Goal: Task Accomplishment & Management: Use online tool/utility

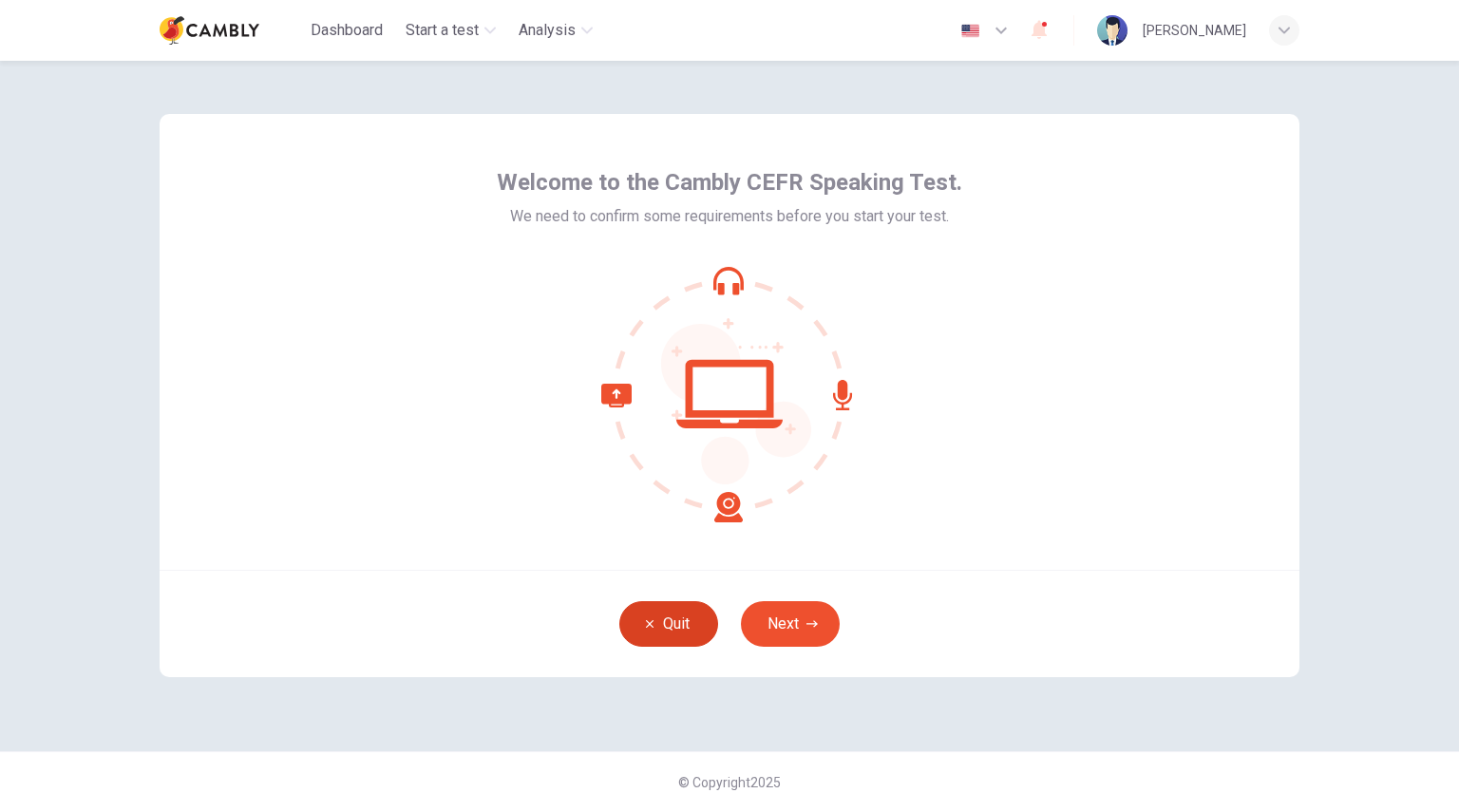
click at [672, 632] on button "Quit" at bounding box center [669, 624] width 99 height 46
click at [668, 616] on button "Quit" at bounding box center [669, 624] width 99 height 46
click at [799, 608] on button "Next" at bounding box center [789, 624] width 99 height 46
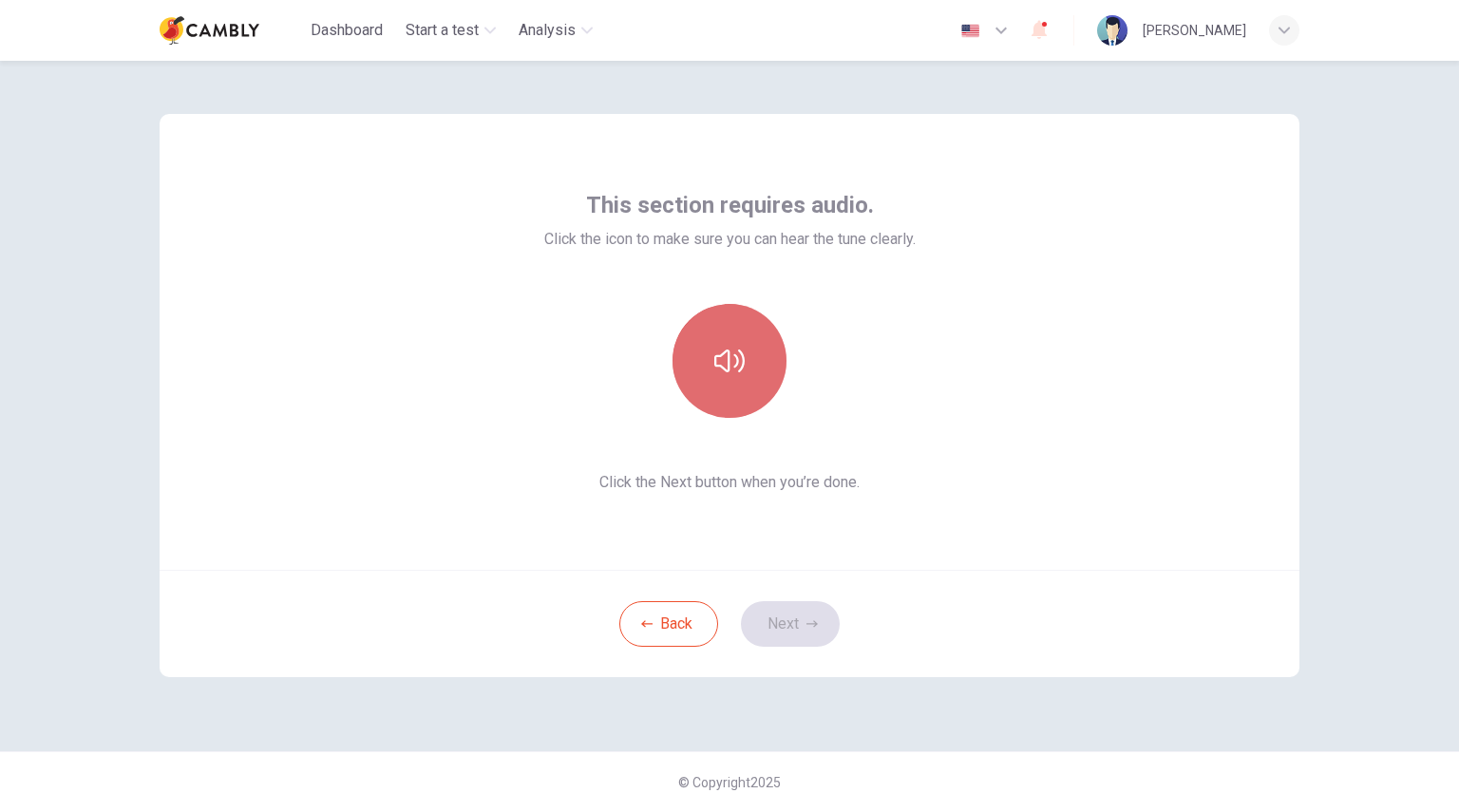
click at [741, 370] on icon "button" at bounding box center [730, 360] width 31 height 31
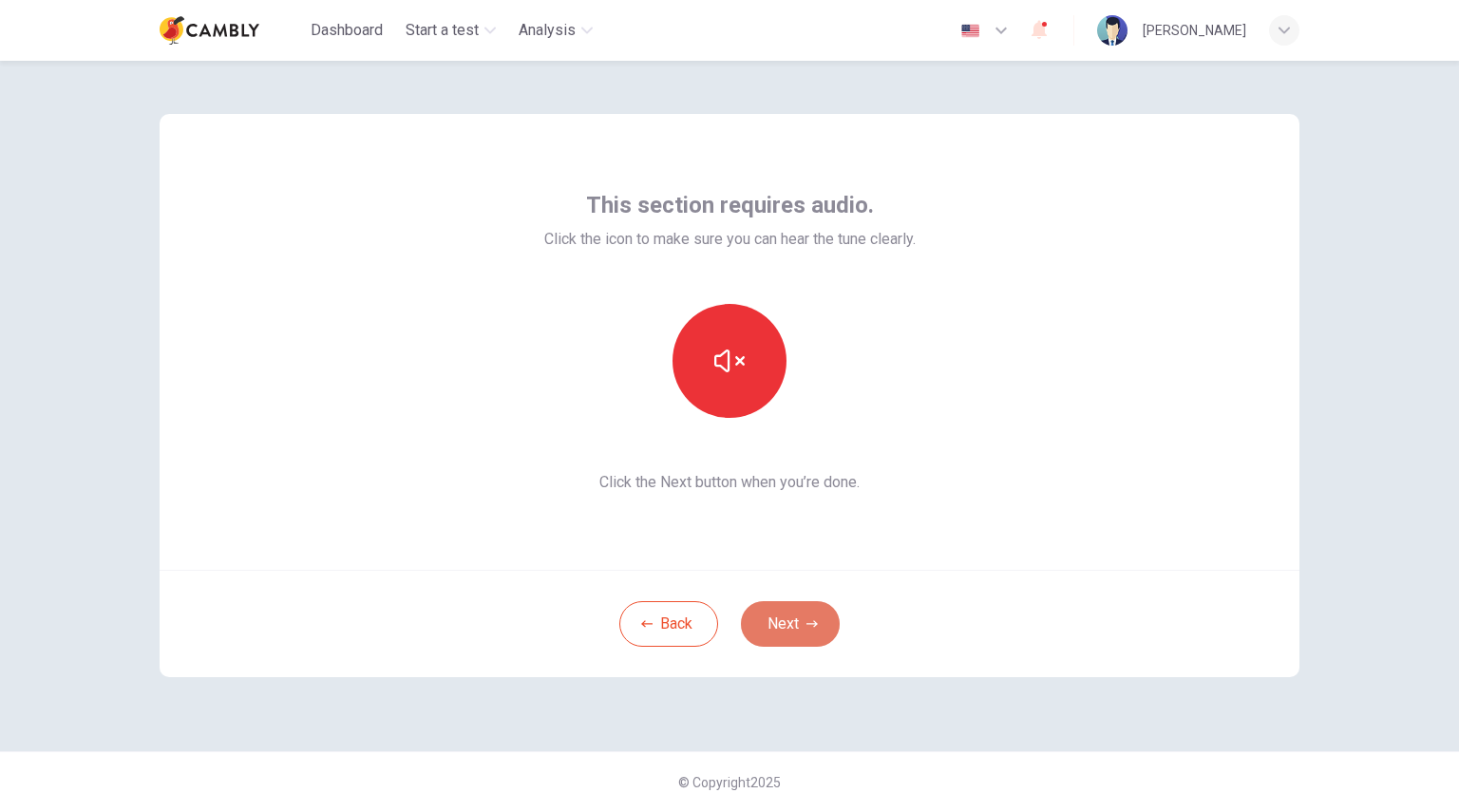
click at [819, 615] on button "Next" at bounding box center [789, 624] width 99 height 46
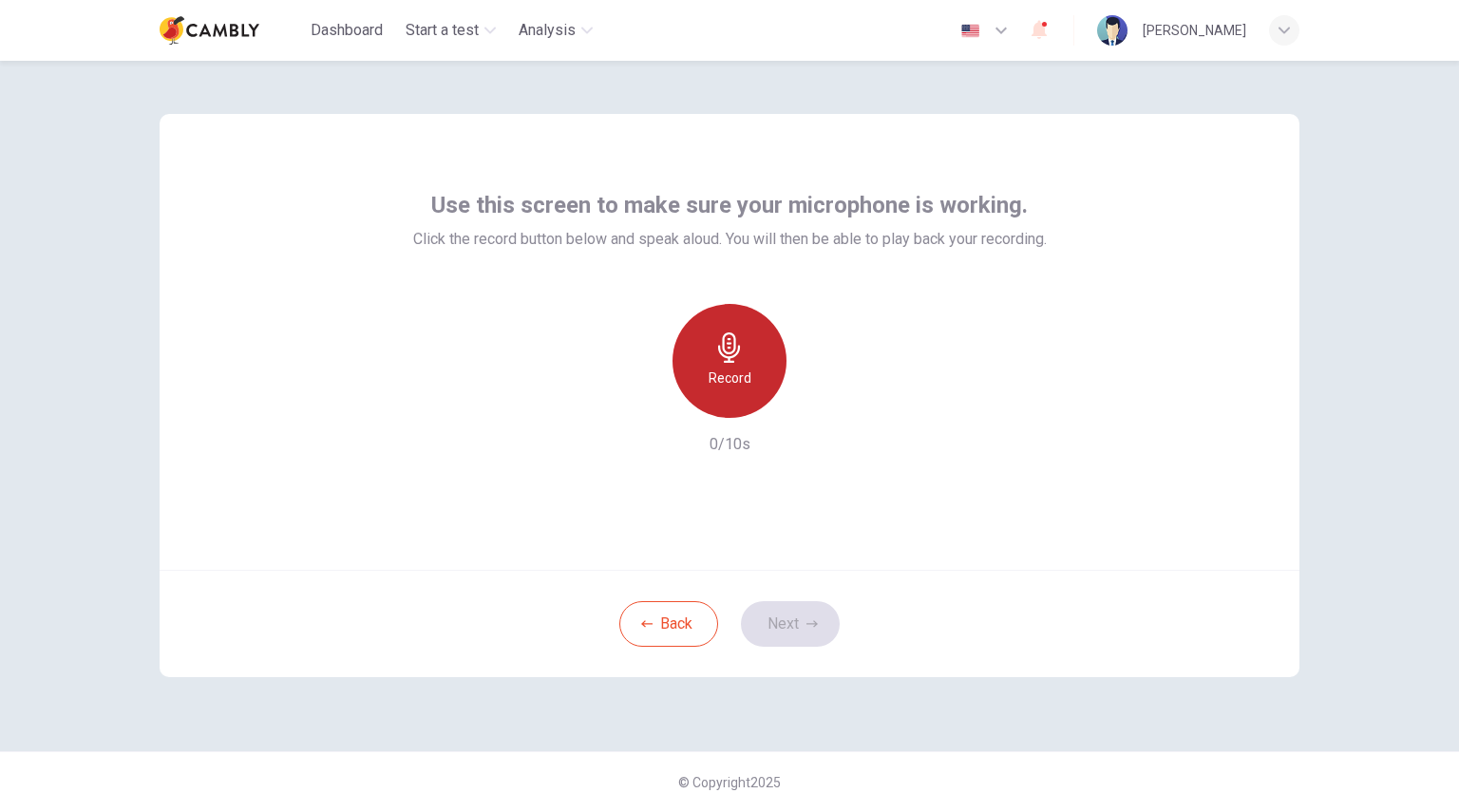
click at [730, 375] on h6 "Record" at bounding box center [730, 378] width 43 height 23
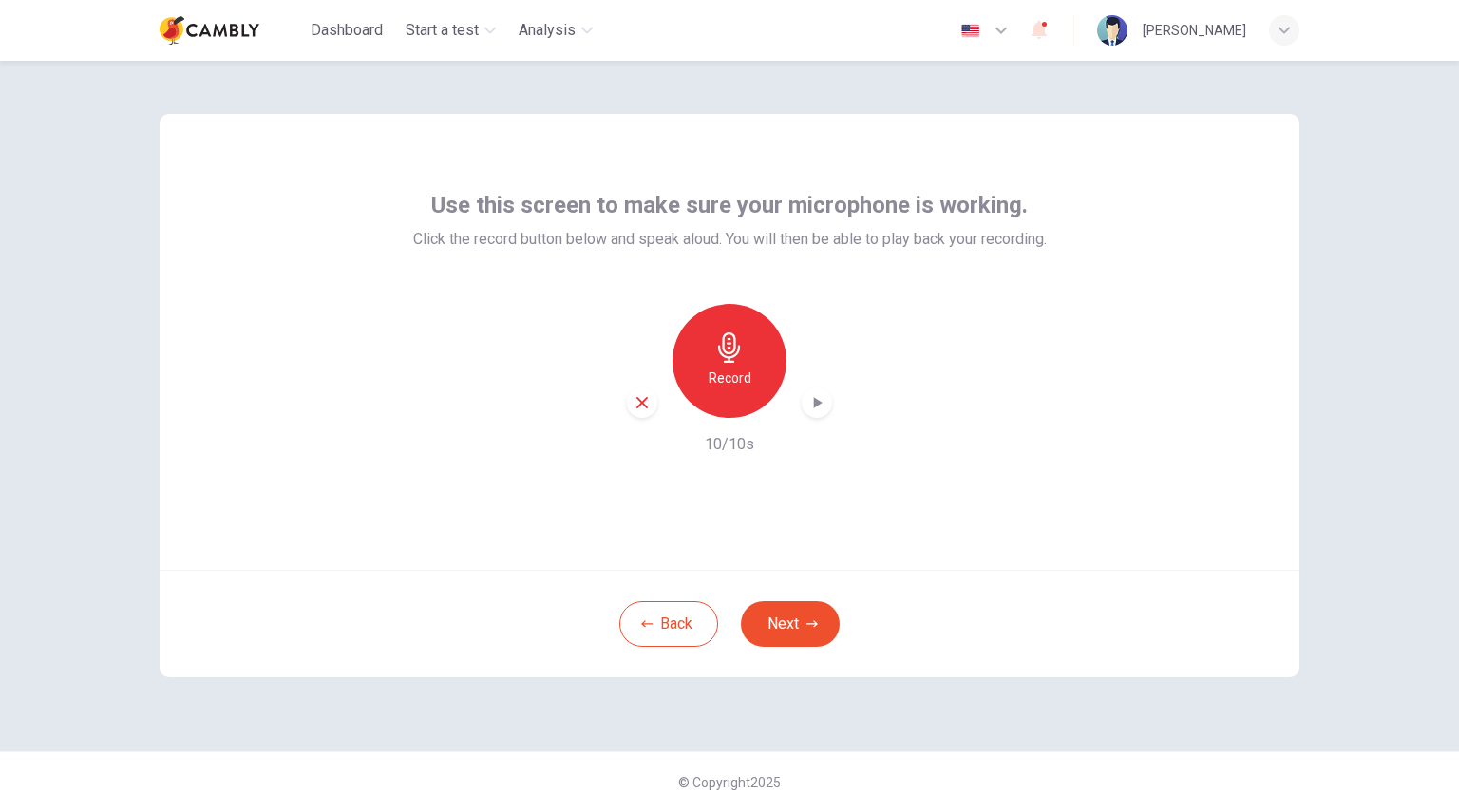
click at [738, 366] on h6 "Record" at bounding box center [730, 378] width 43 height 23
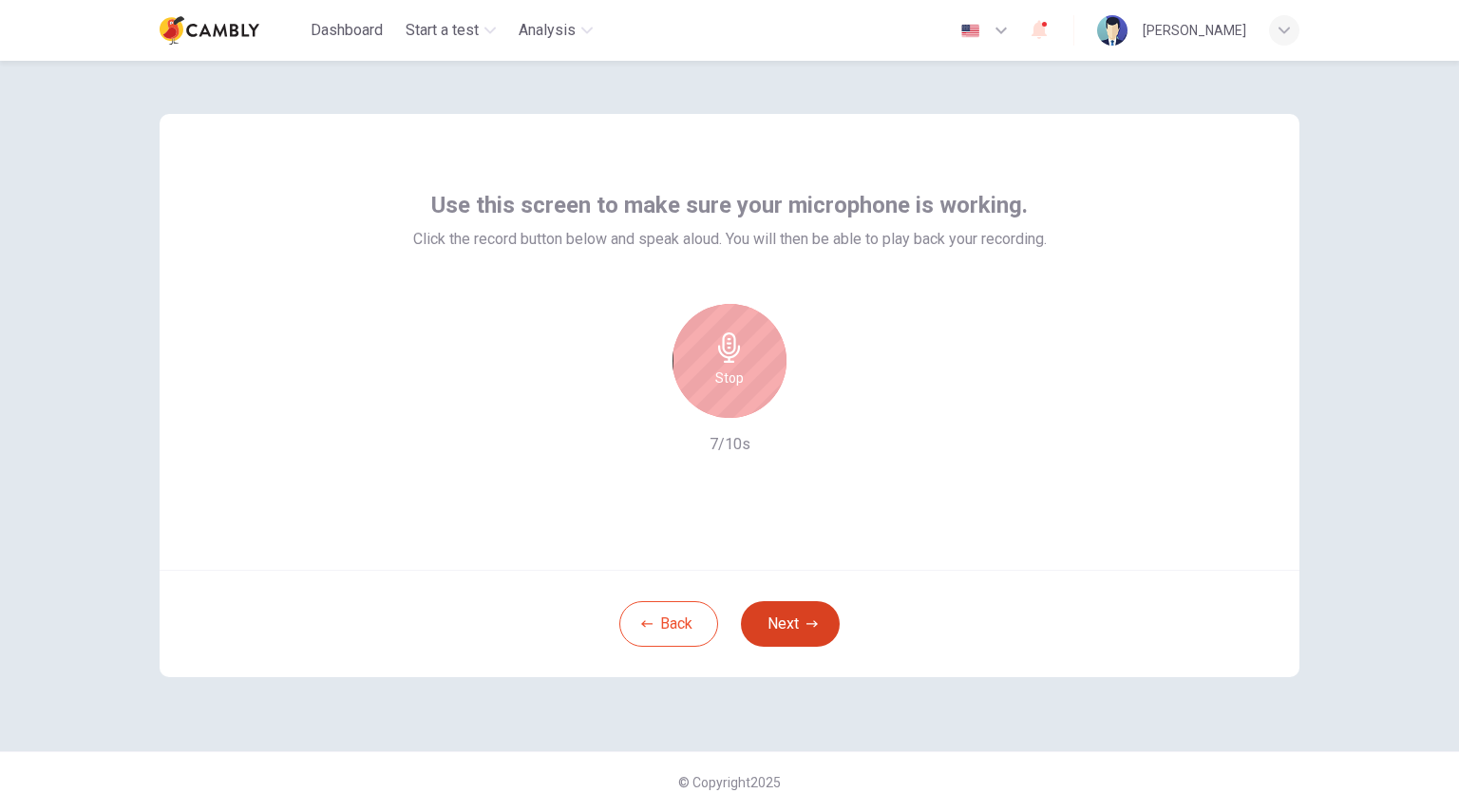
click at [794, 618] on button "Next" at bounding box center [789, 624] width 99 height 46
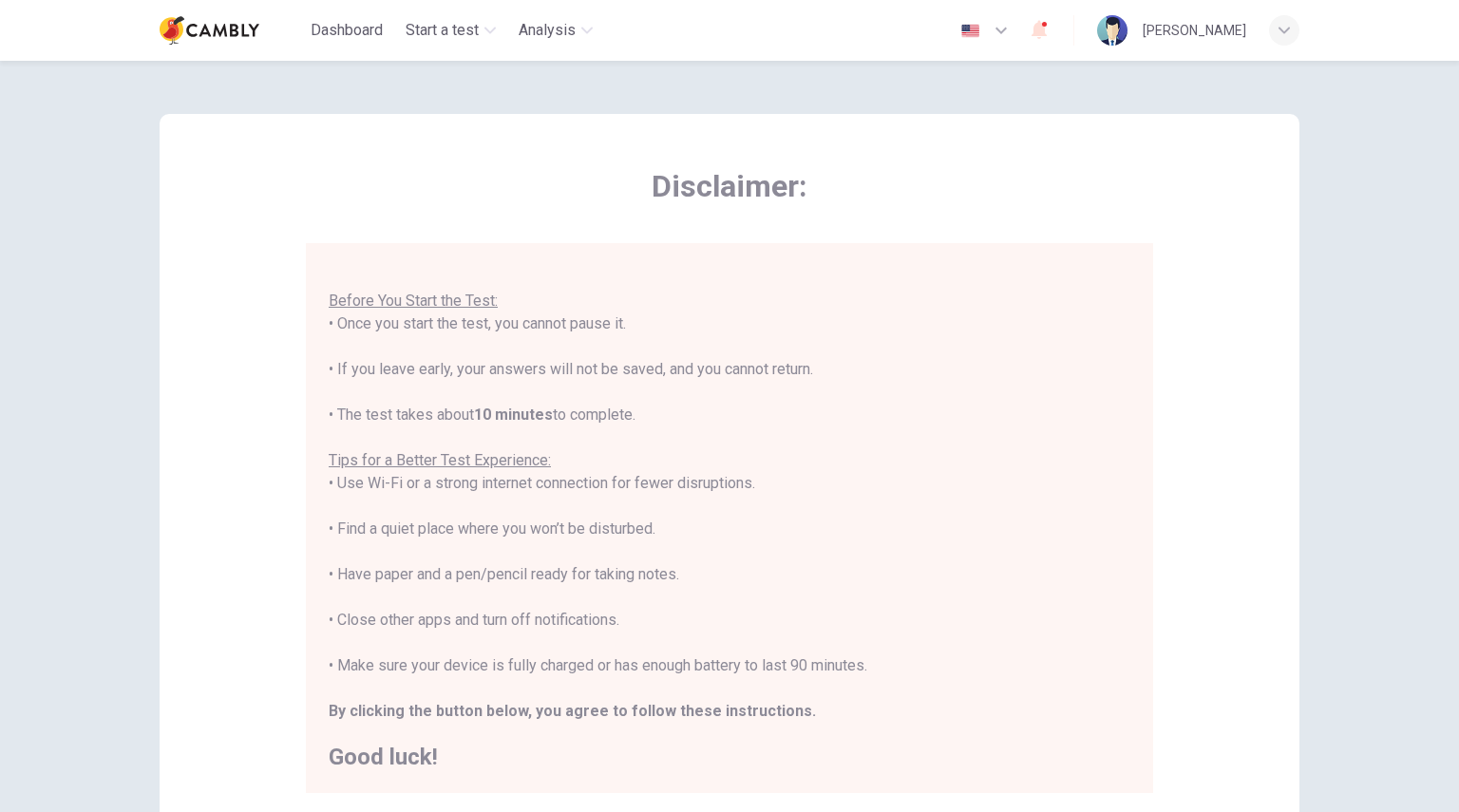
scroll to position [243, 0]
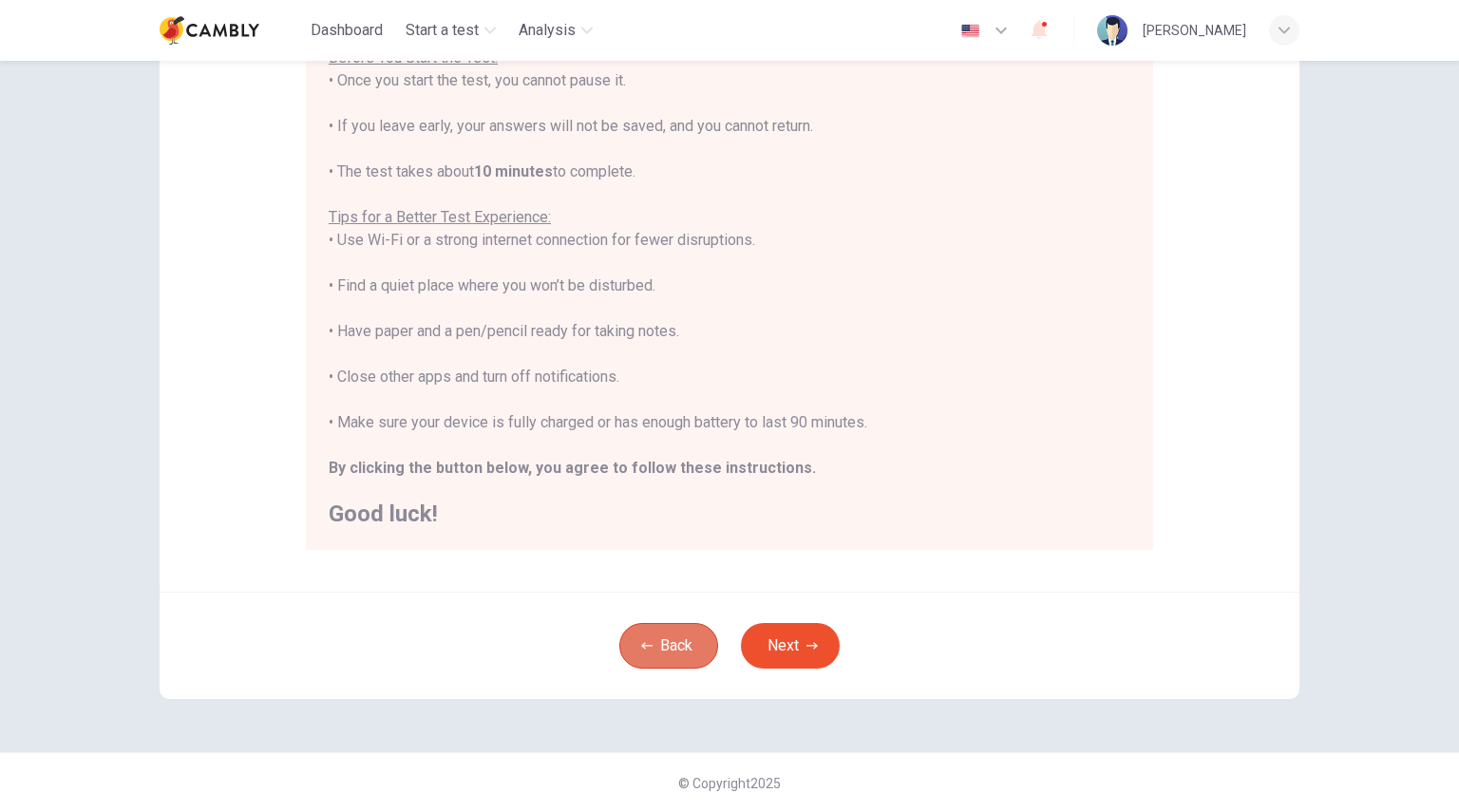
click at [685, 640] on button "Back" at bounding box center [669, 645] width 99 height 46
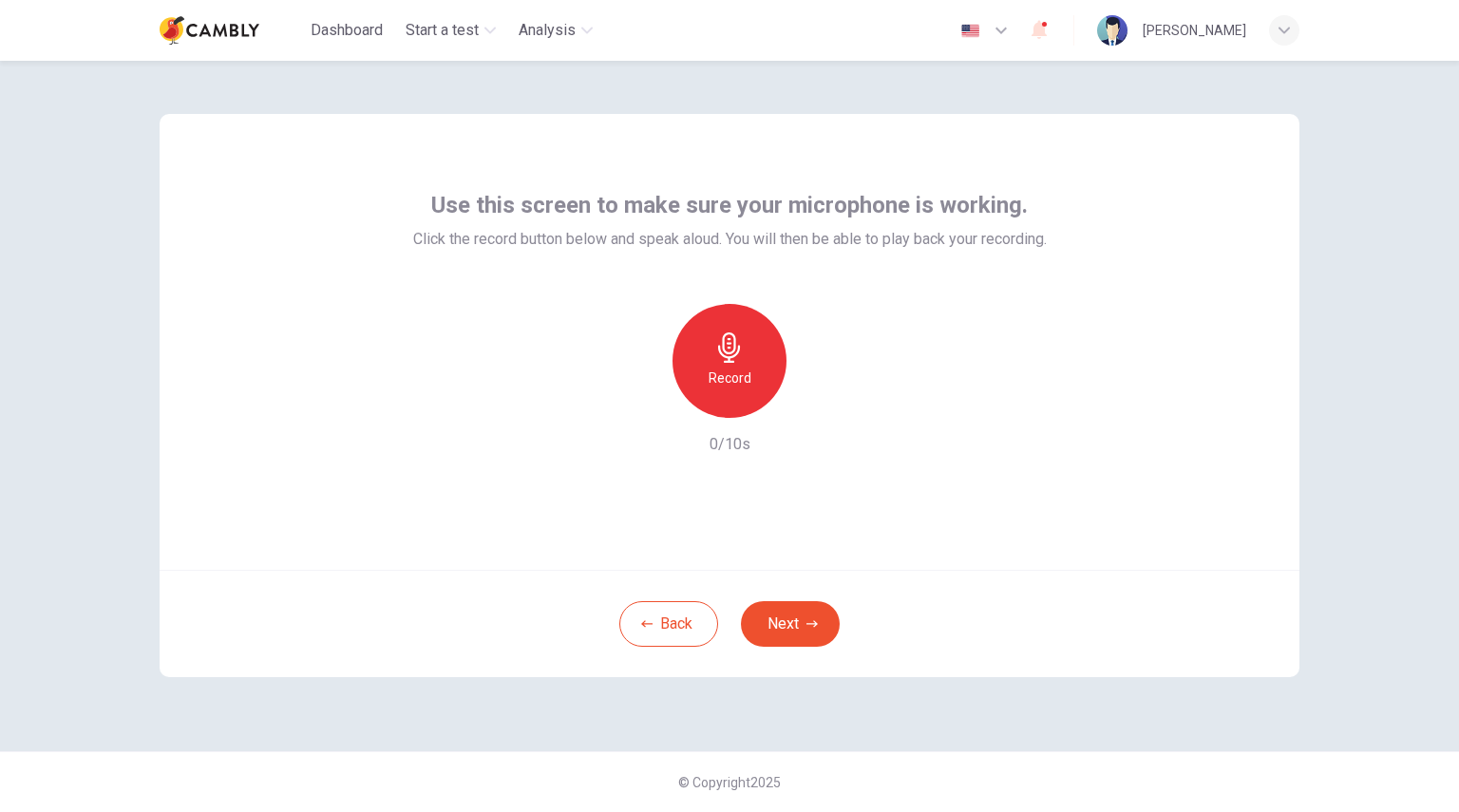
click at [1203, 27] on div "[PERSON_NAME]" at bounding box center [1194, 31] width 104 height 23
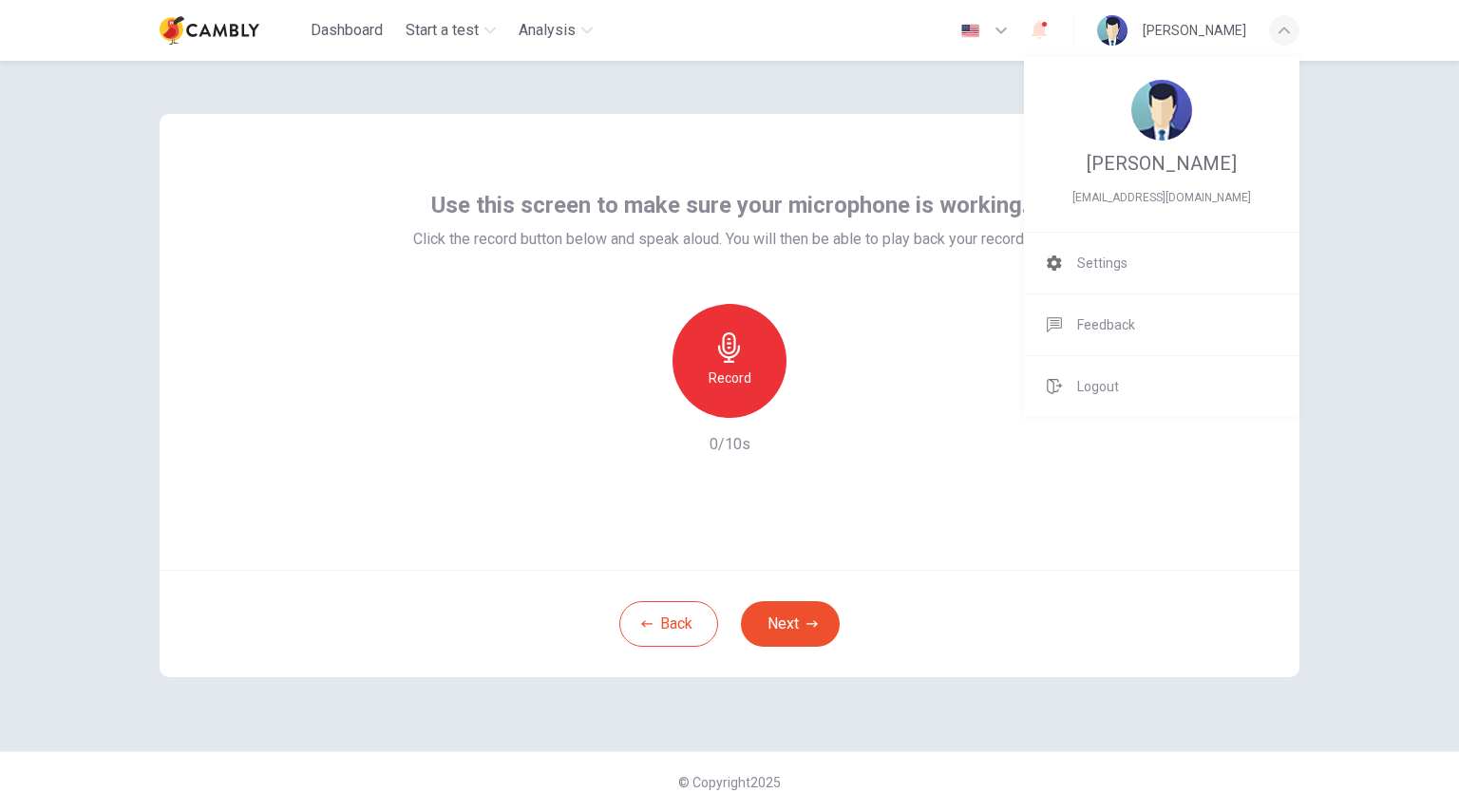
click at [1361, 174] on div at bounding box center [729, 406] width 1459 height 812
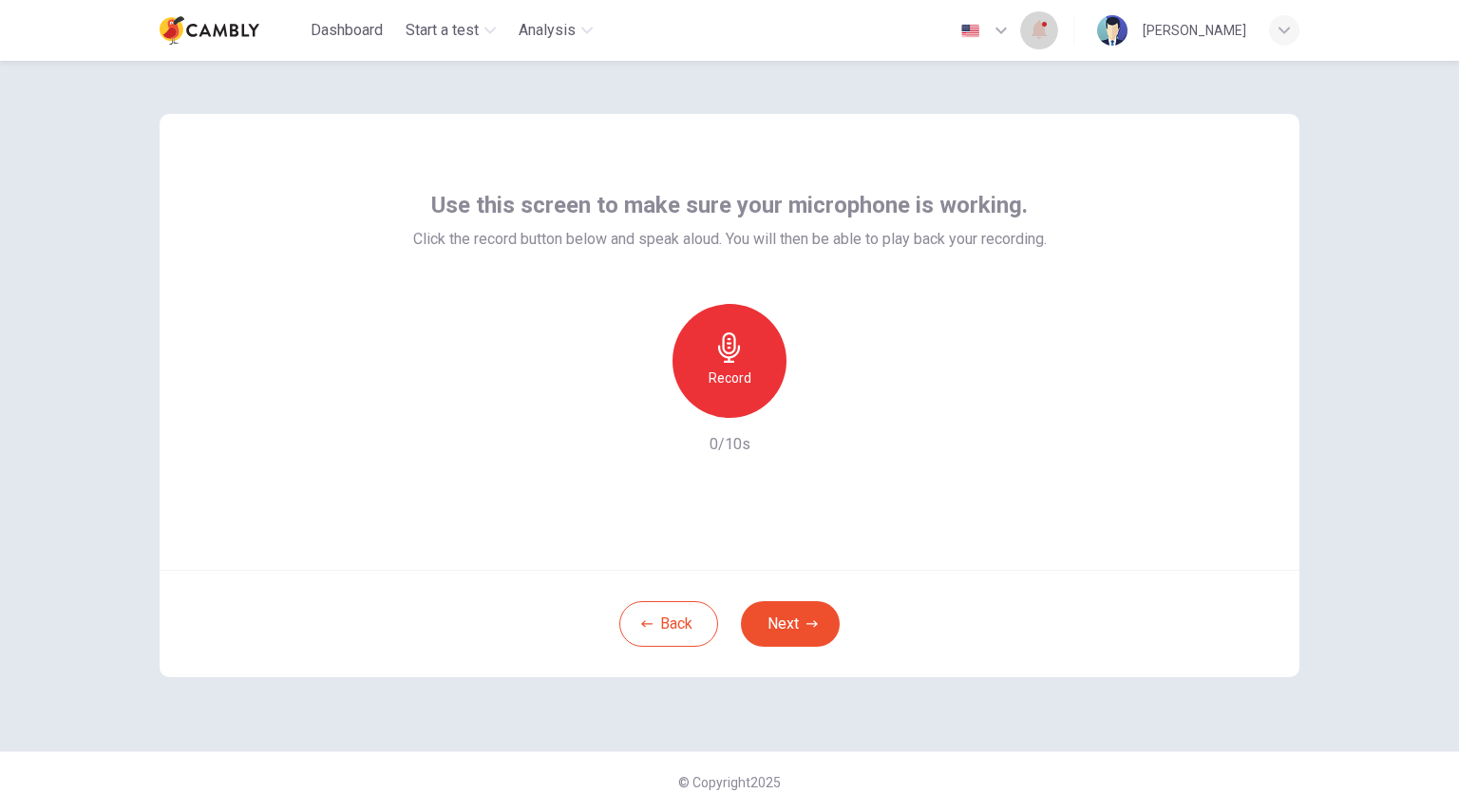
click at [1047, 30] on icon "button" at bounding box center [1039, 31] width 15 height 19
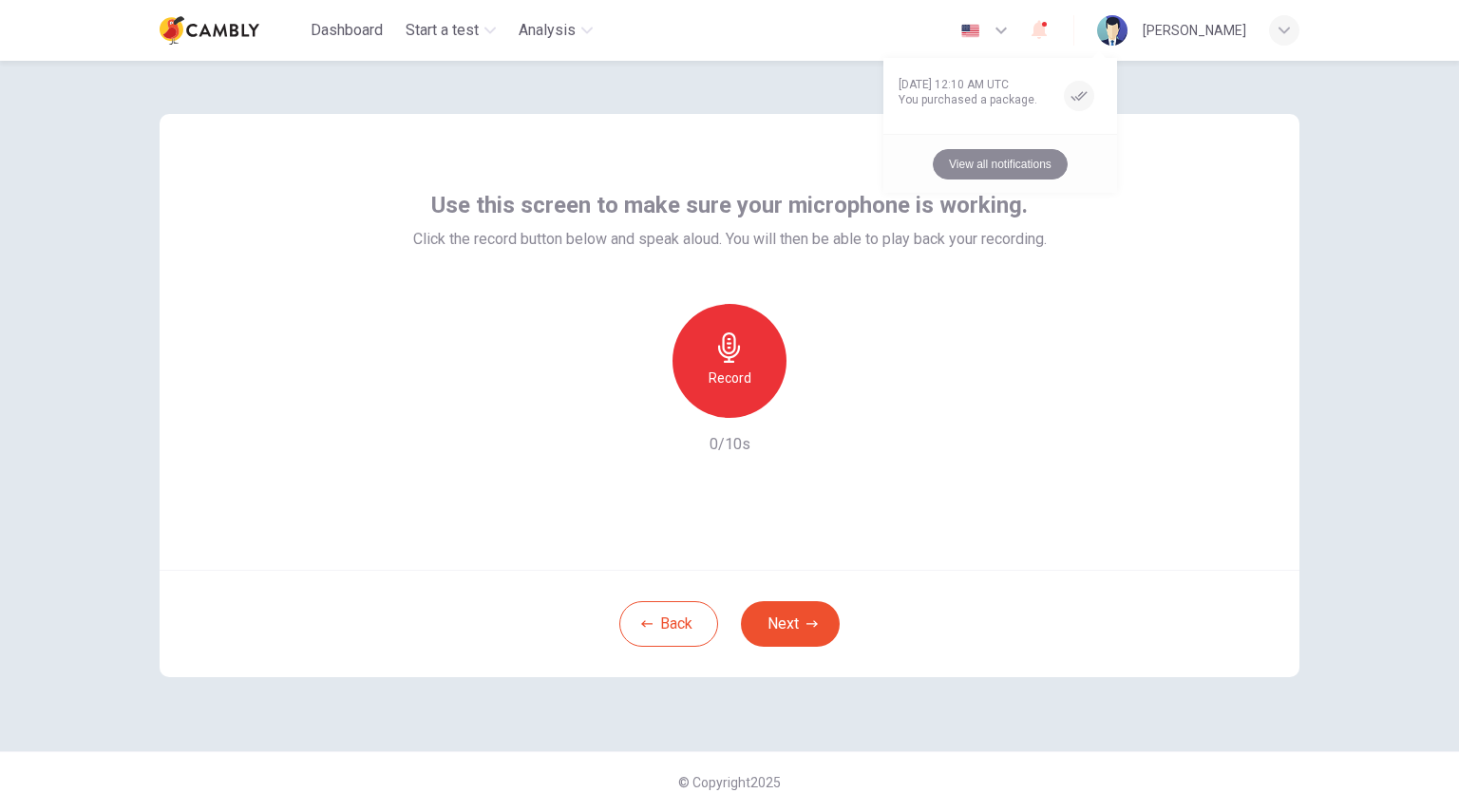
click at [1046, 158] on button "View all notifications" at bounding box center [1000, 164] width 135 height 31
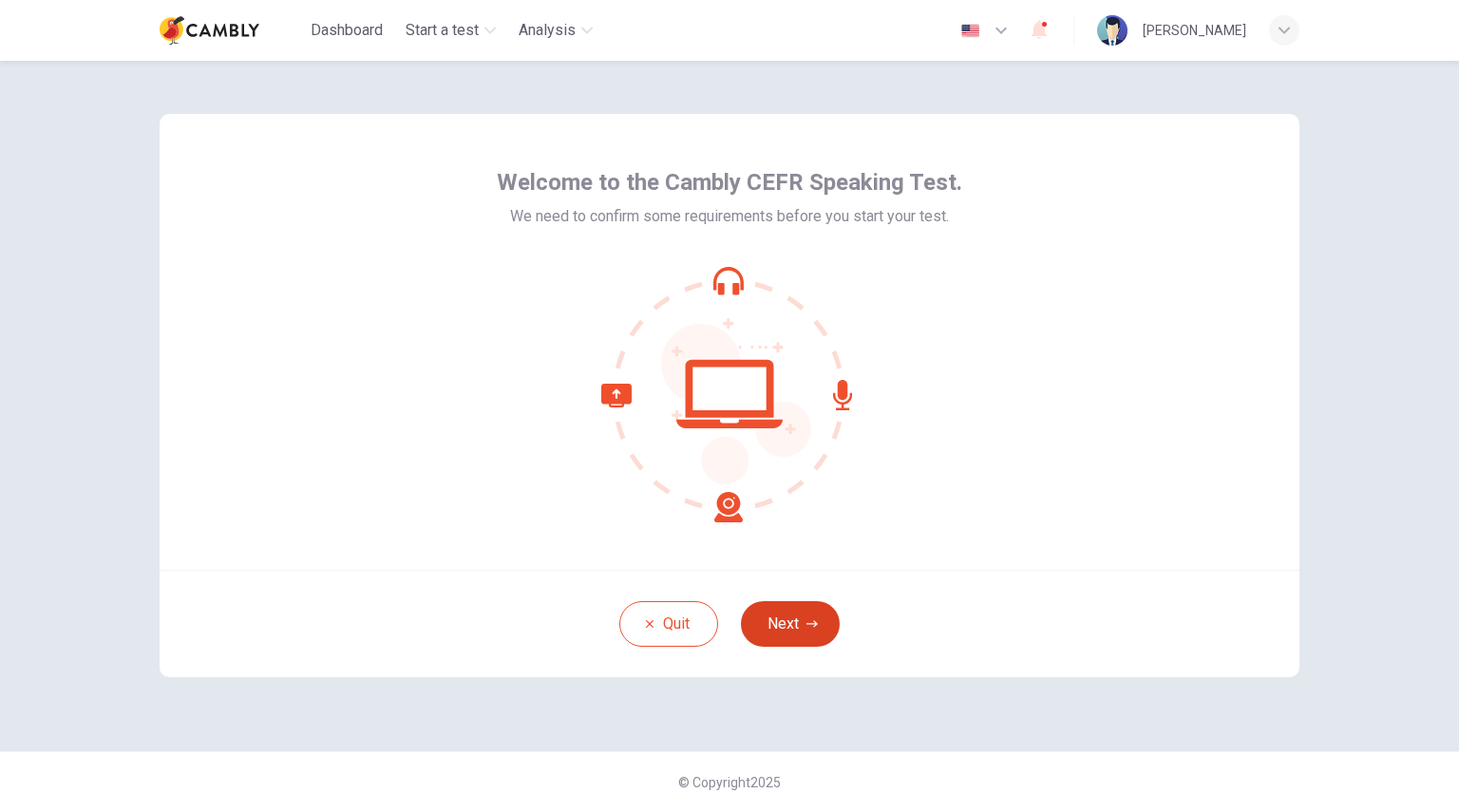
click at [800, 612] on button "Next" at bounding box center [789, 624] width 99 height 46
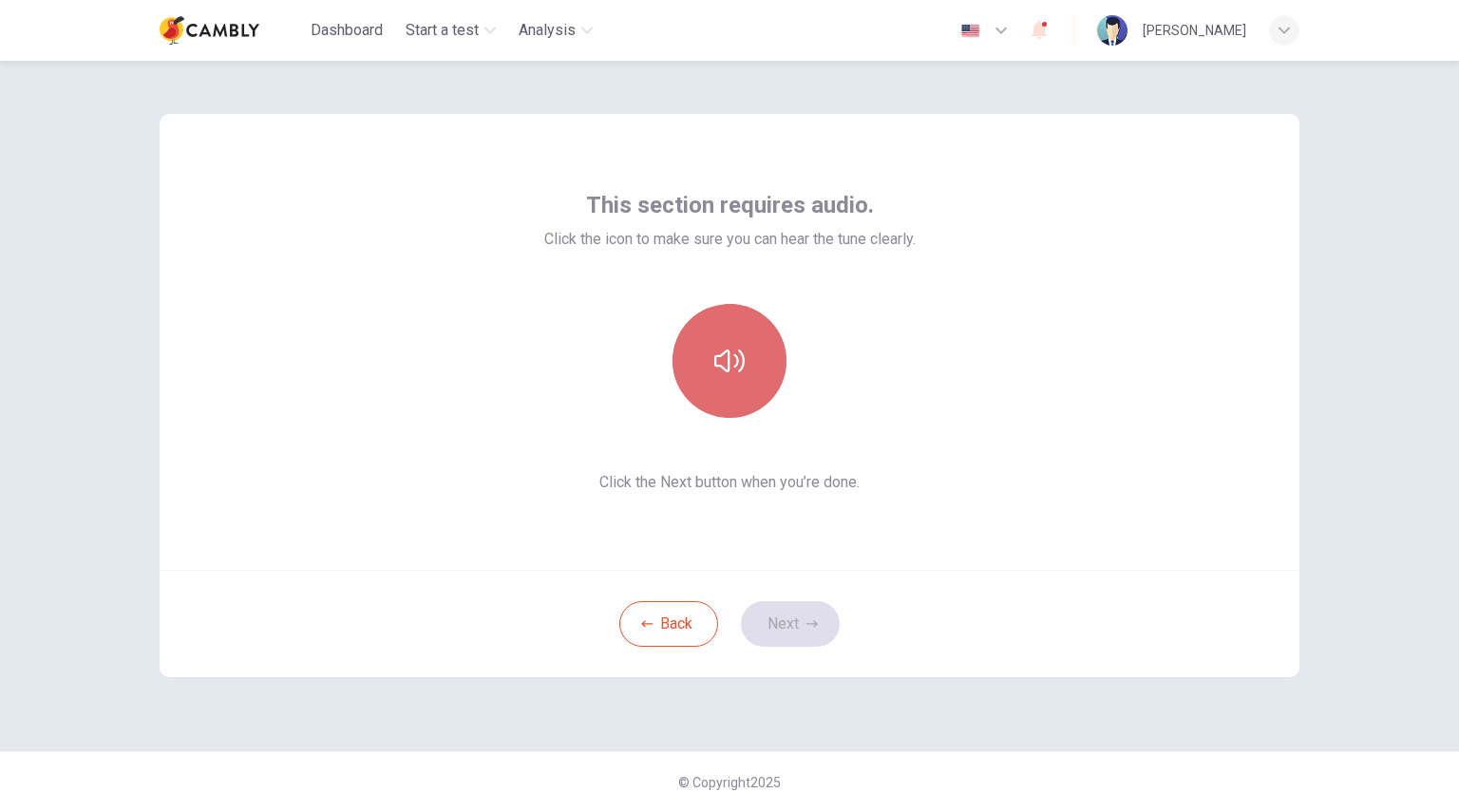
click at [733, 363] on icon "button" at bounding box center [730, 360] width 31 height 31
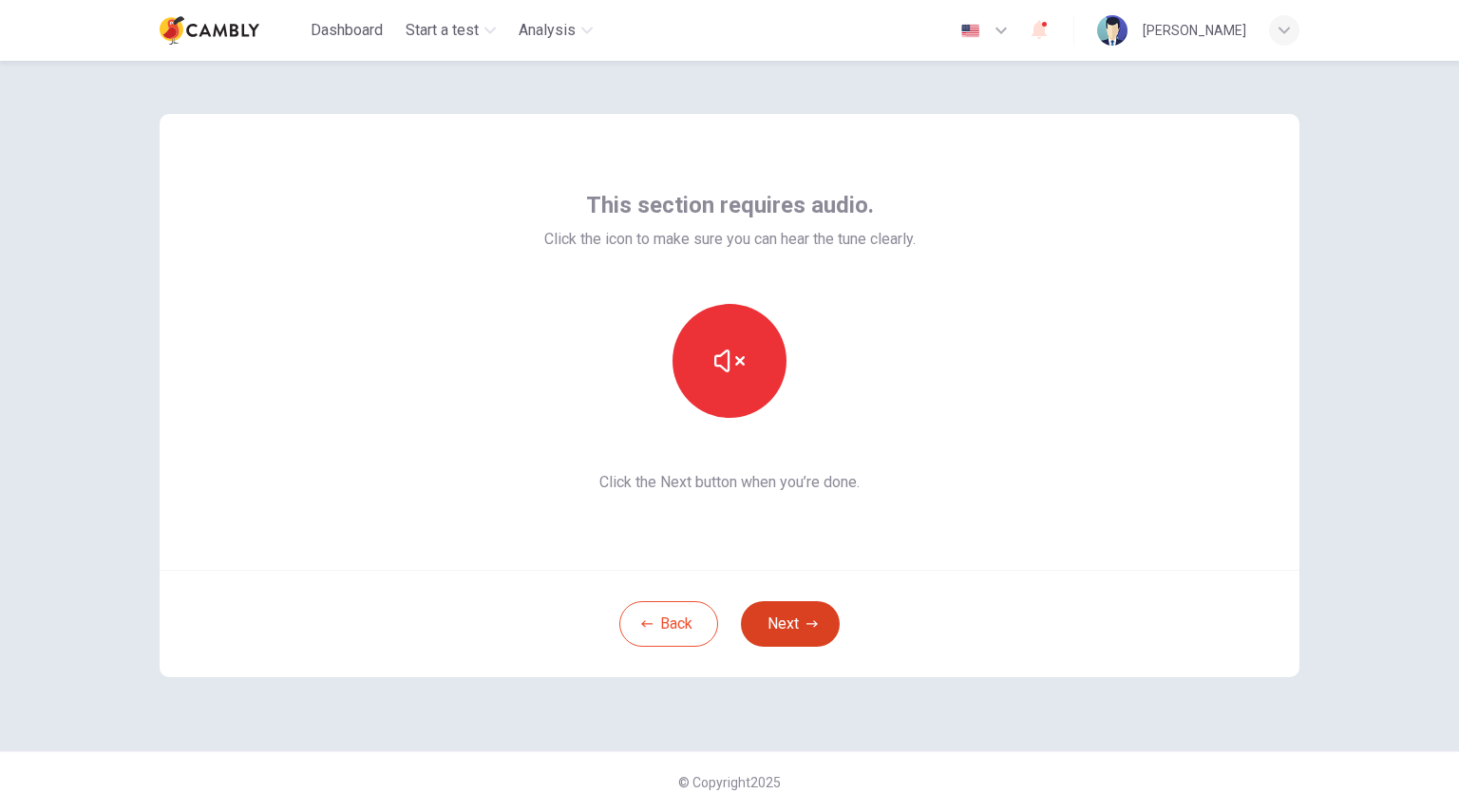
click at [794, 619] on button "Next" at bounding box center [789, 624] width 99 height 46
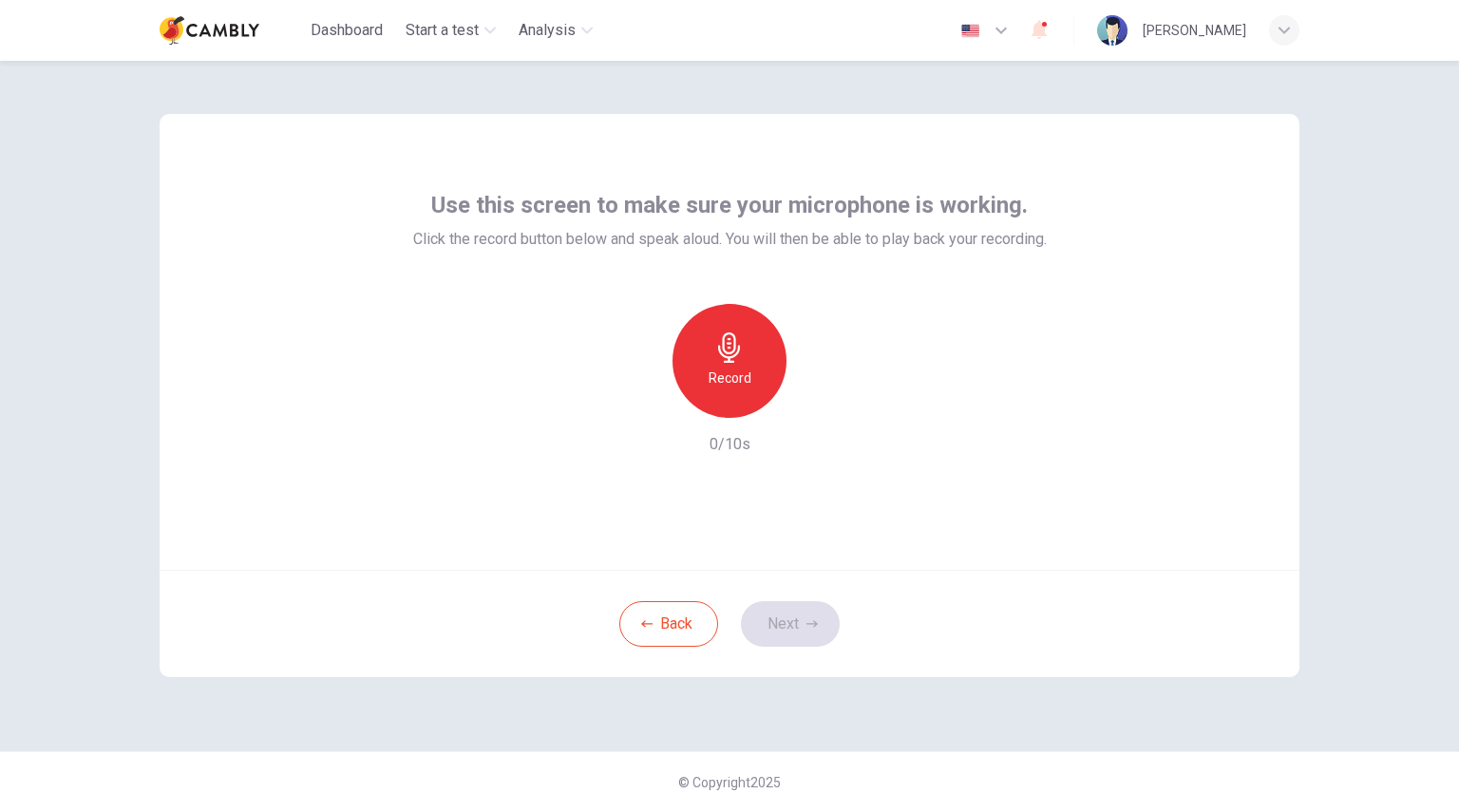
click at [741, 368] on h6 "Record" at bounding box center [730, 378] width 43 height 23
click at [744, 375] on h6 "Record" at bounding box center [730, 378] width 43 height 23
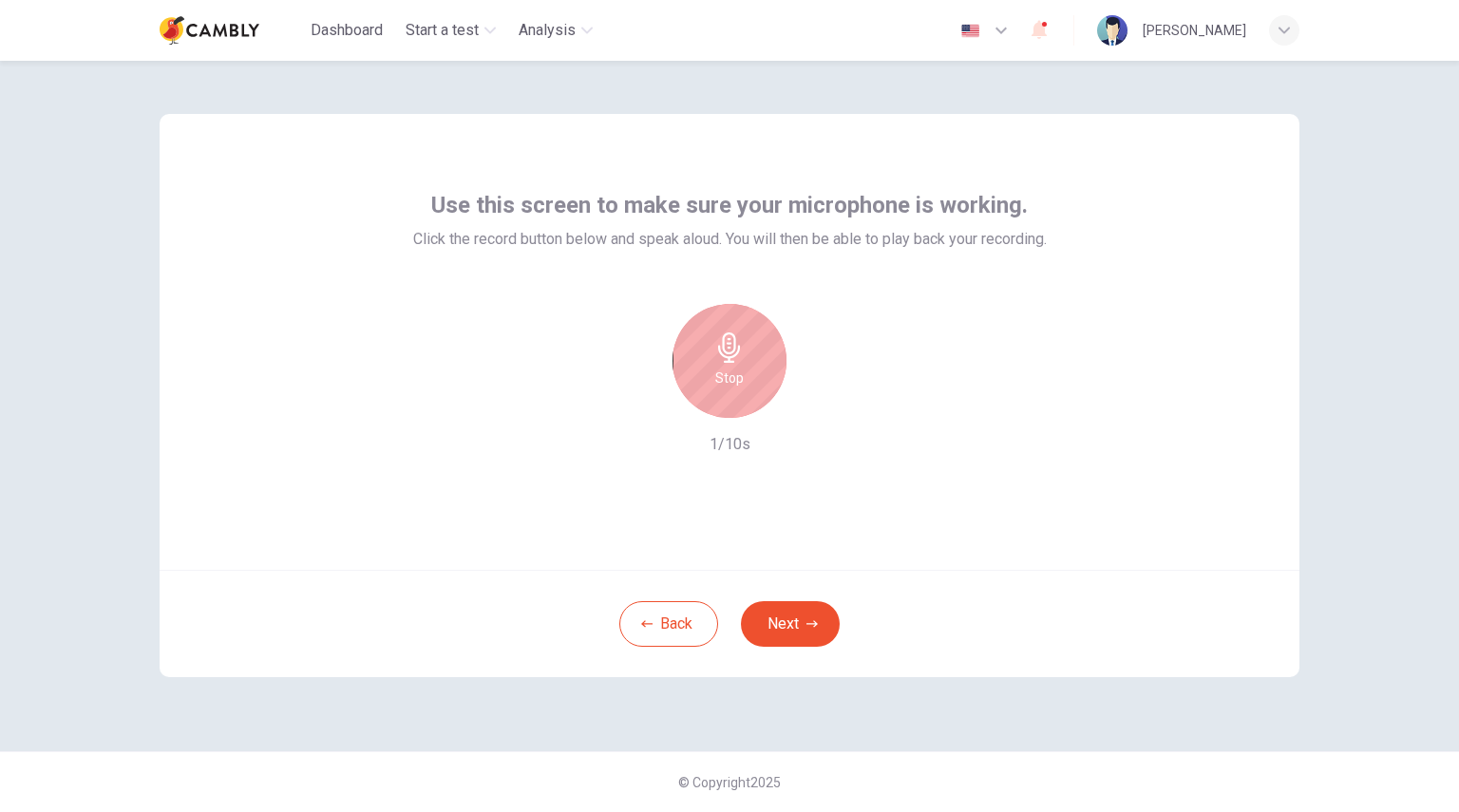
click at [749, 383] on div "Stop" at bounding box center [729, 360] width 114 height 114
click at [815, 406] on icon "button" at bounding box center [818, 403] width 9 height 12
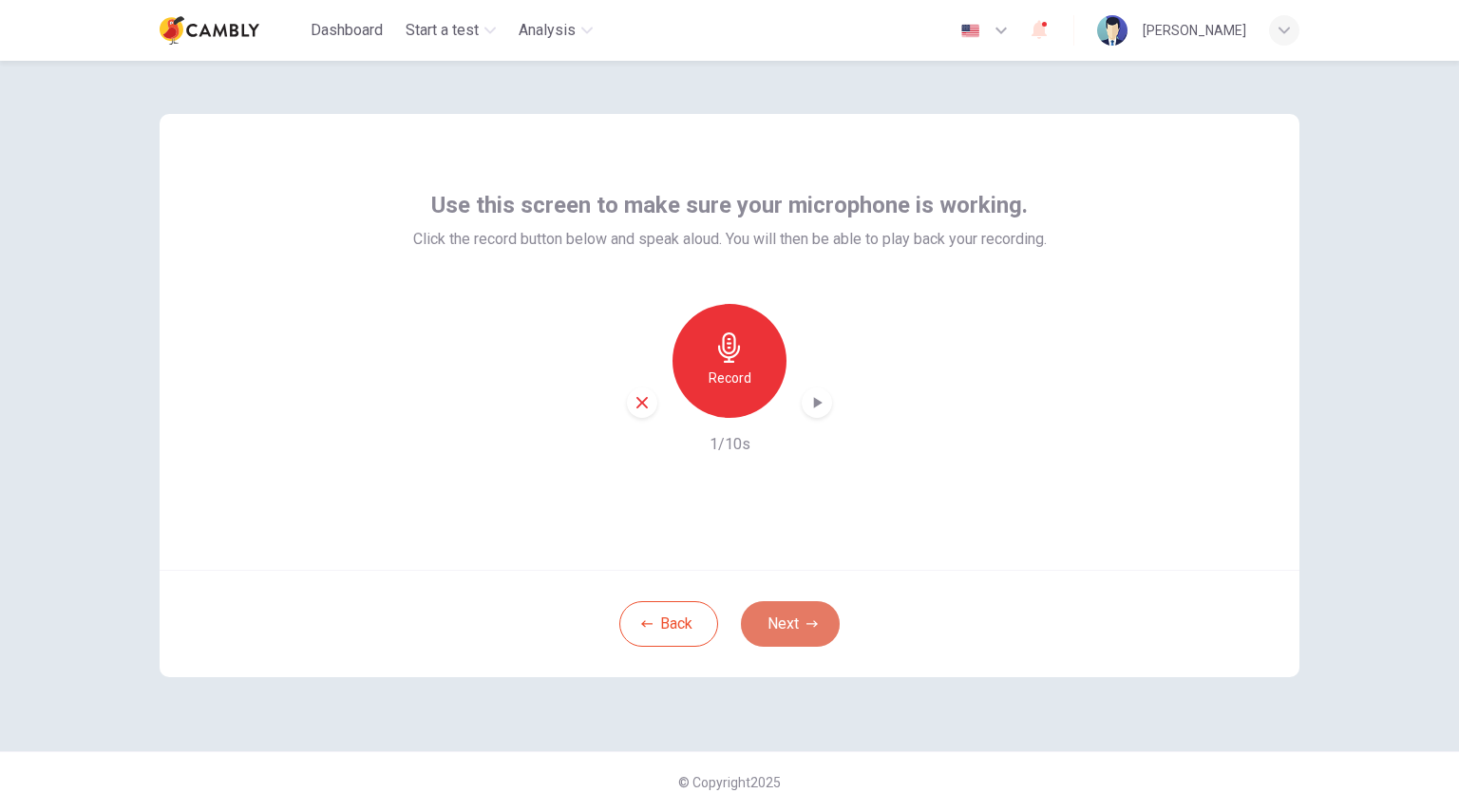
click at [804, 611] on button "Next" at bounding box center [789, 624] width 99 height 46
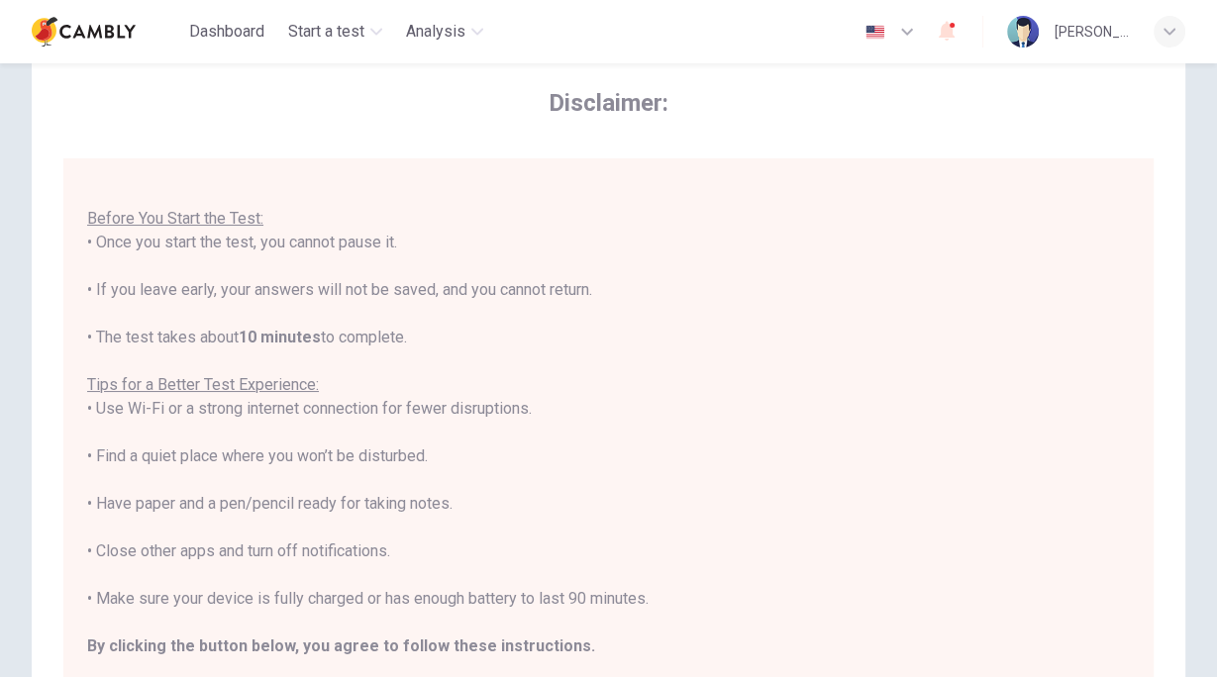
scroll to position [23, 0]
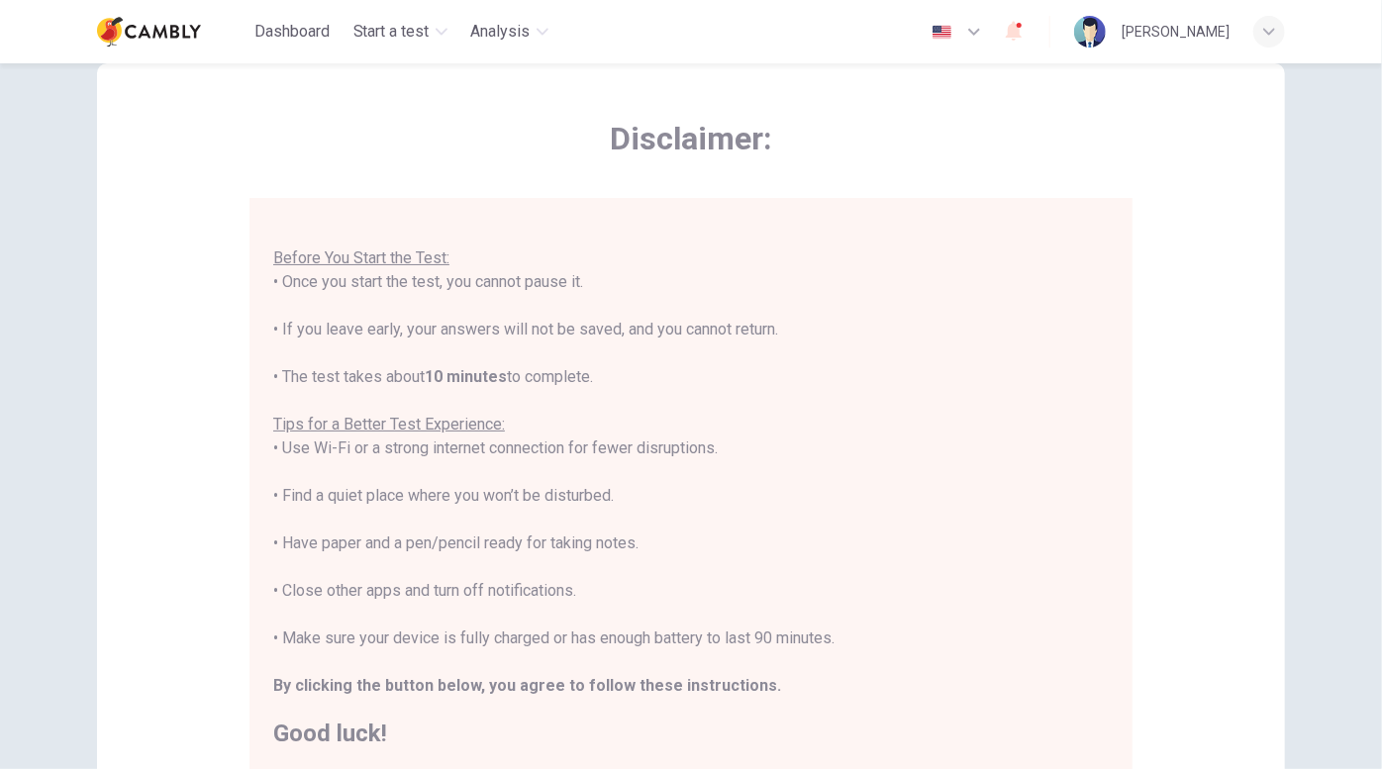
drag, startPoint x: 1505, startPoint y: 4, endPoint x: 147, endPoint y: 415, distance: 1419.2
click at [147, 415] on div "Disclaimer: You are about to start a CEFR Speaking Test . Before You Start the …" at bounding box center [691, 438] width 1188 height 751
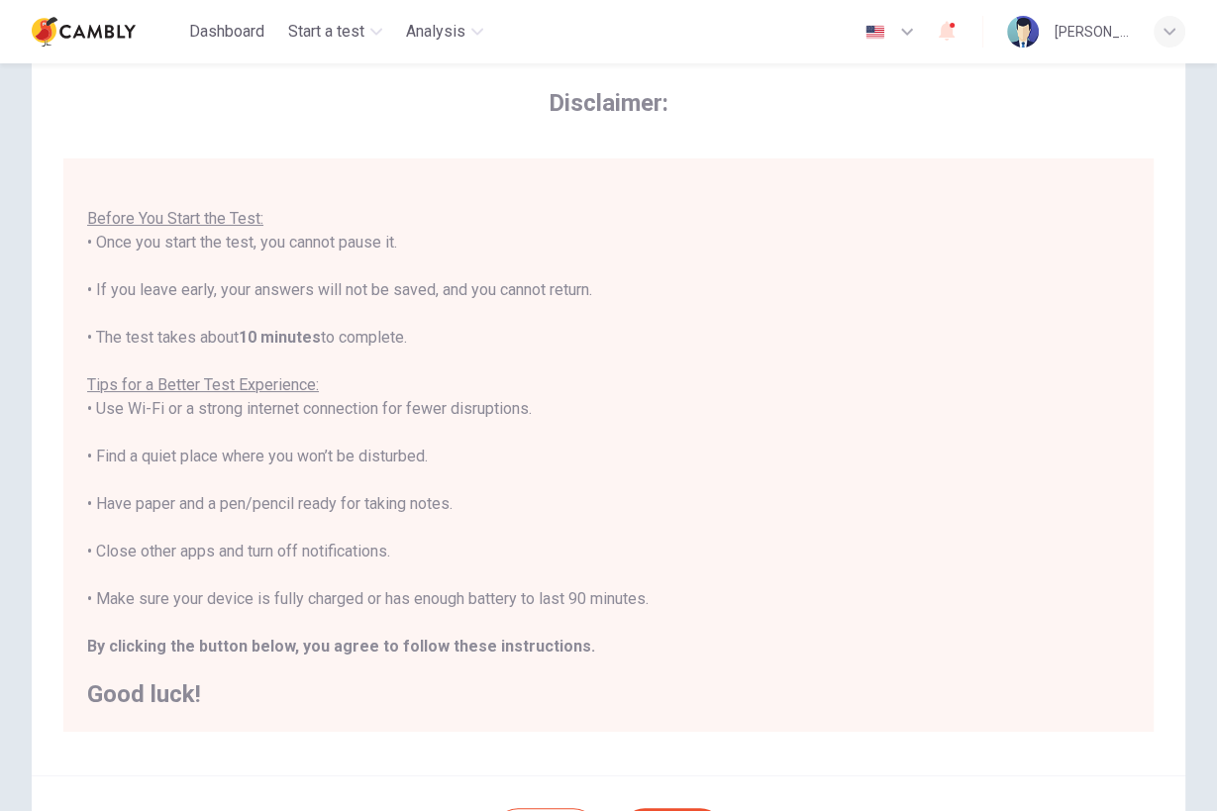
click at [1186, 242] on div "Disclaimer: You are about to start a CEFR Speaking Test . Before You Start the …" at bounding box center [608, 464] width 1217 height 912
click at [1169, 29] on icon "button" at bounding box center [1169, 32] width 12 height 12
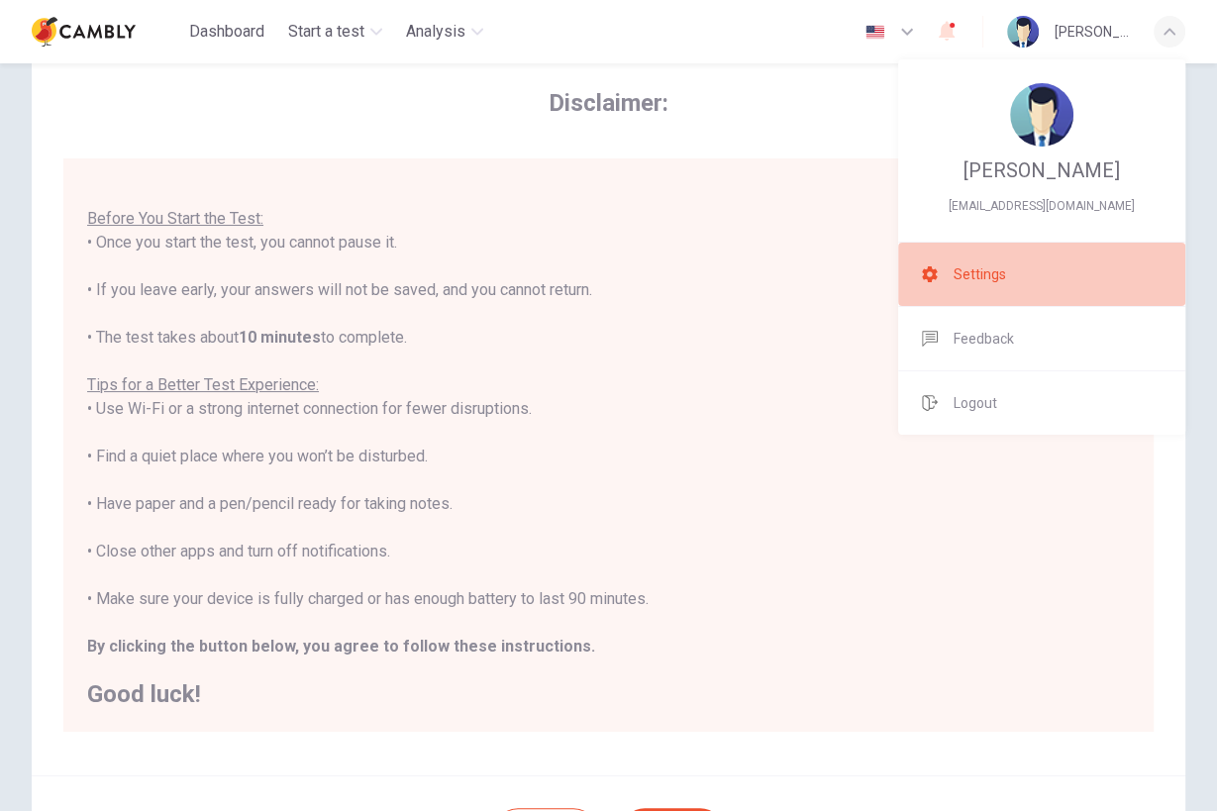
click at [988, 278] on span "Settings" at bounding box center [979, 274] width 52 height 24
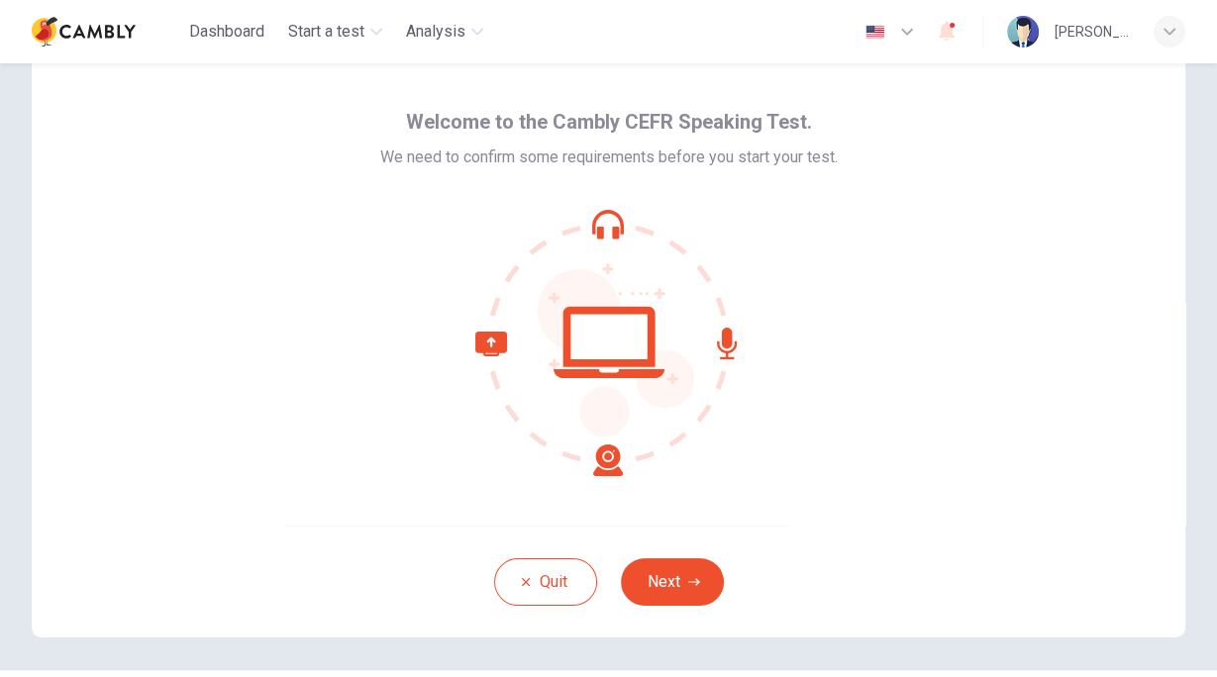
scroll to position [108, 0]
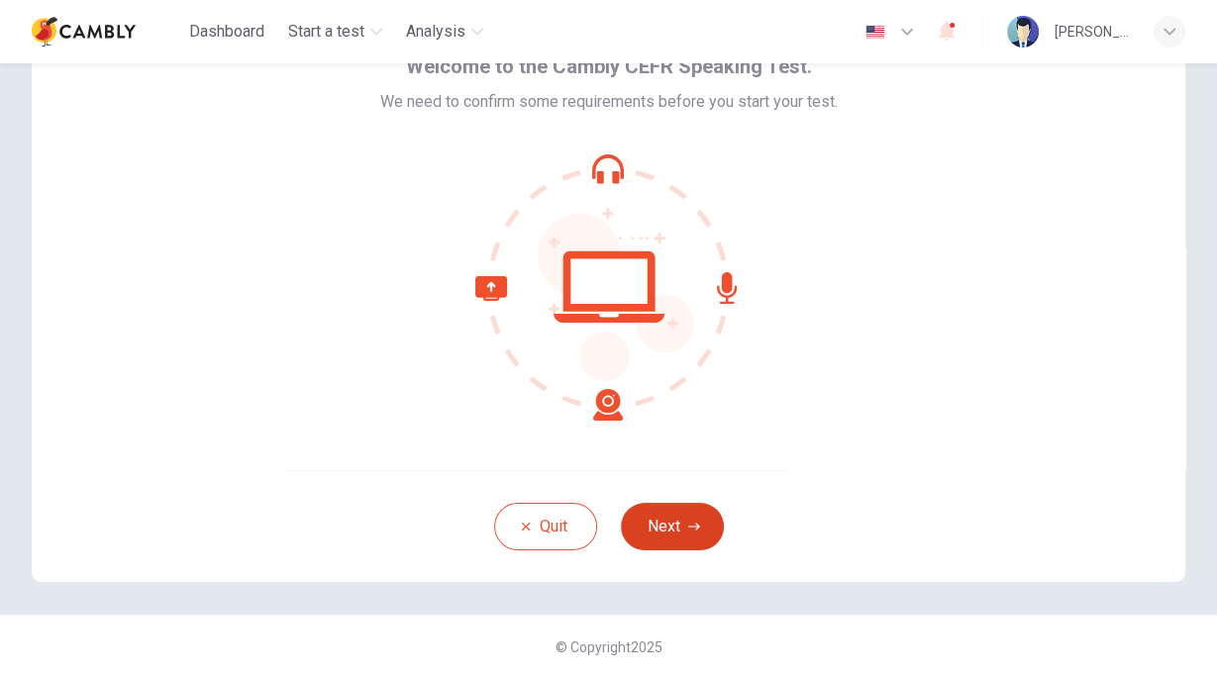
click at [674, 522] on button "Next" at bounding box center [672, 527] width 103 height 48
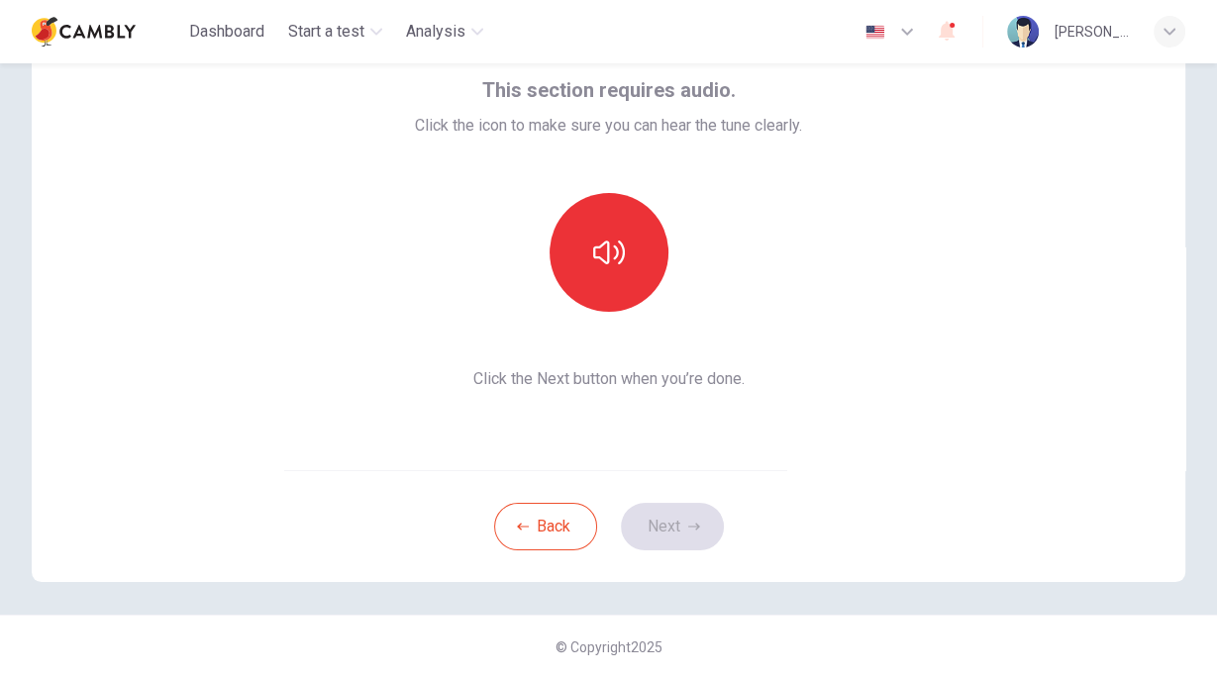
scroll to position [29, 0]
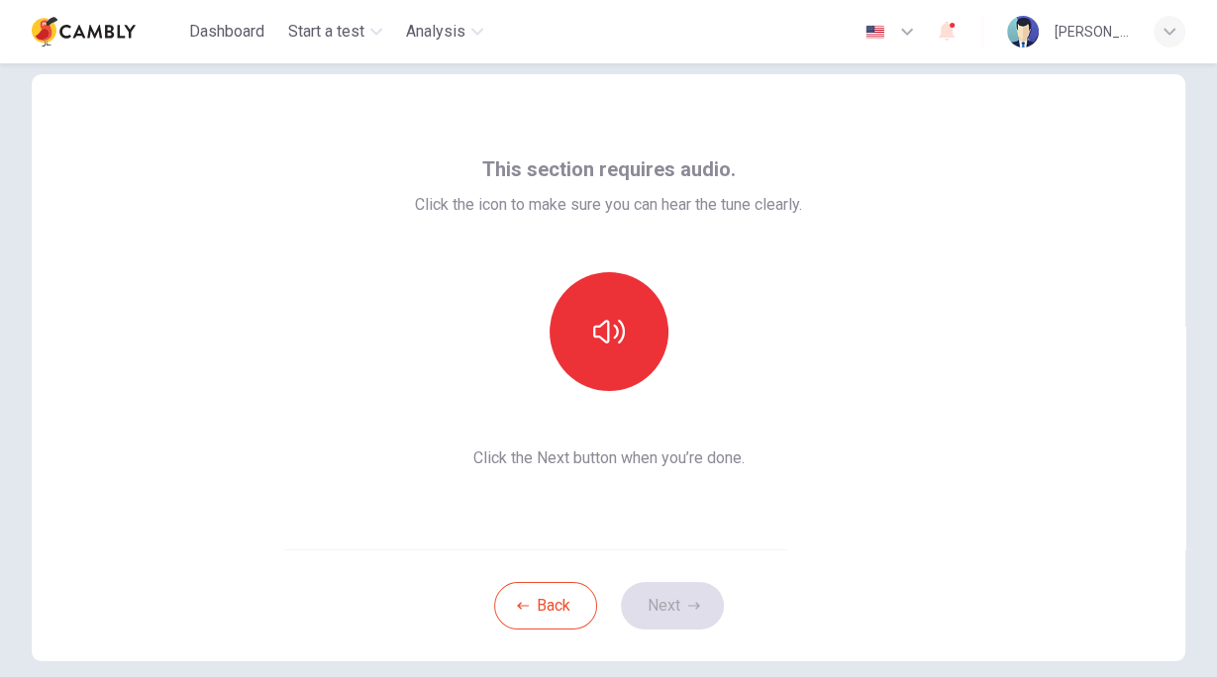
drag, startPoint x: 1155, startPoint y: 3, endPoint x: 816, endPoint y: 346, distance: 482.4
click at [816, 346] on div "This section requires audio. Click the icon to make sure you can hear the tune …" at bounding box center [608, 311] width 1153 height 475
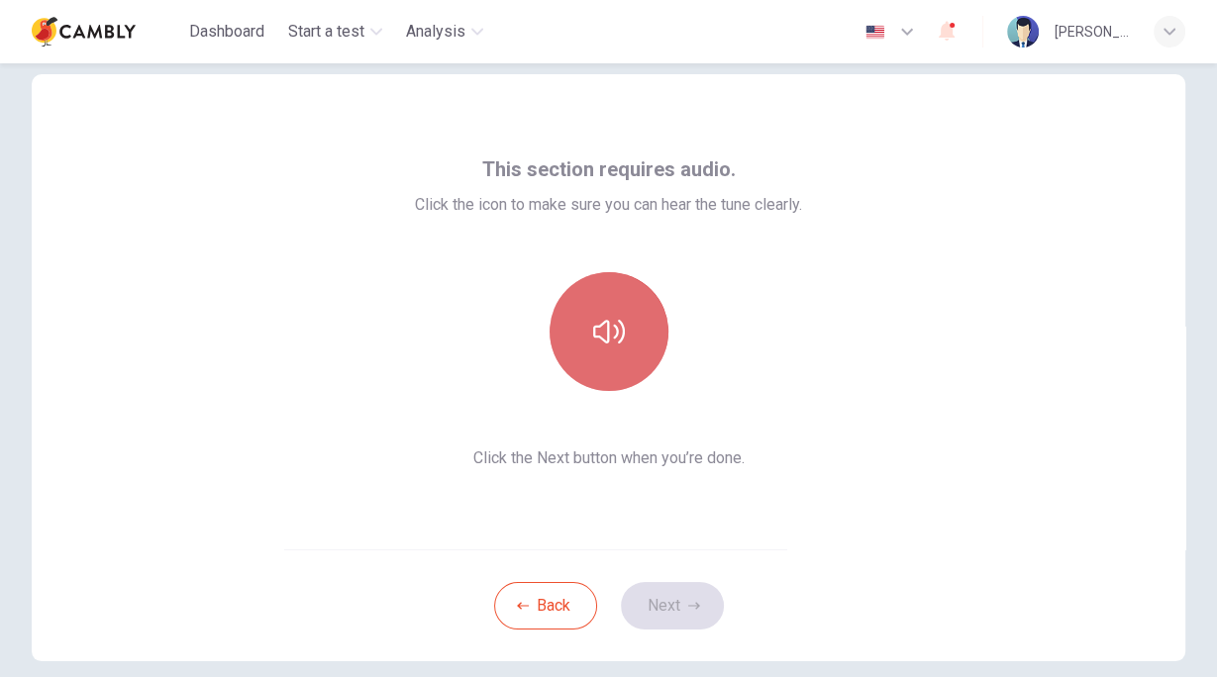
click at [597, 349] on button "button" at bounding box center [609, 331] width 119 height 119
click at [594, 343] on icon "button" at bounding box center [609, 332] width 32 height 32
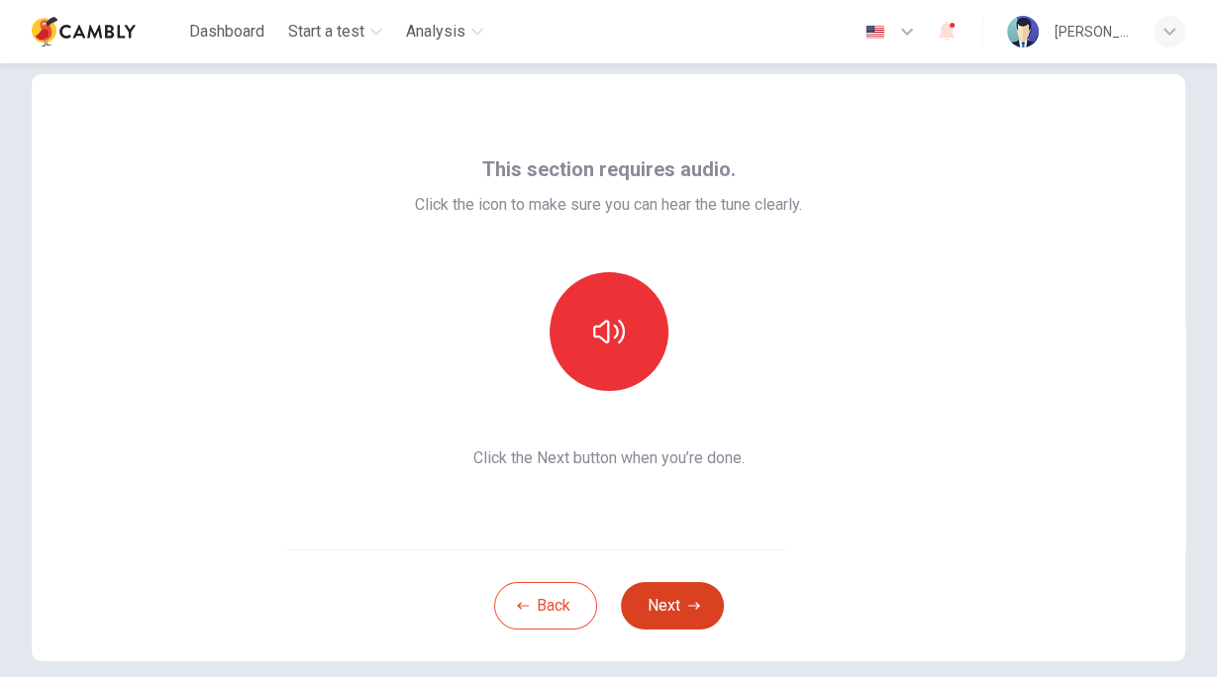
click at [672, 603] on button "Next" at bounding box center [672, 606] width 103 height 48
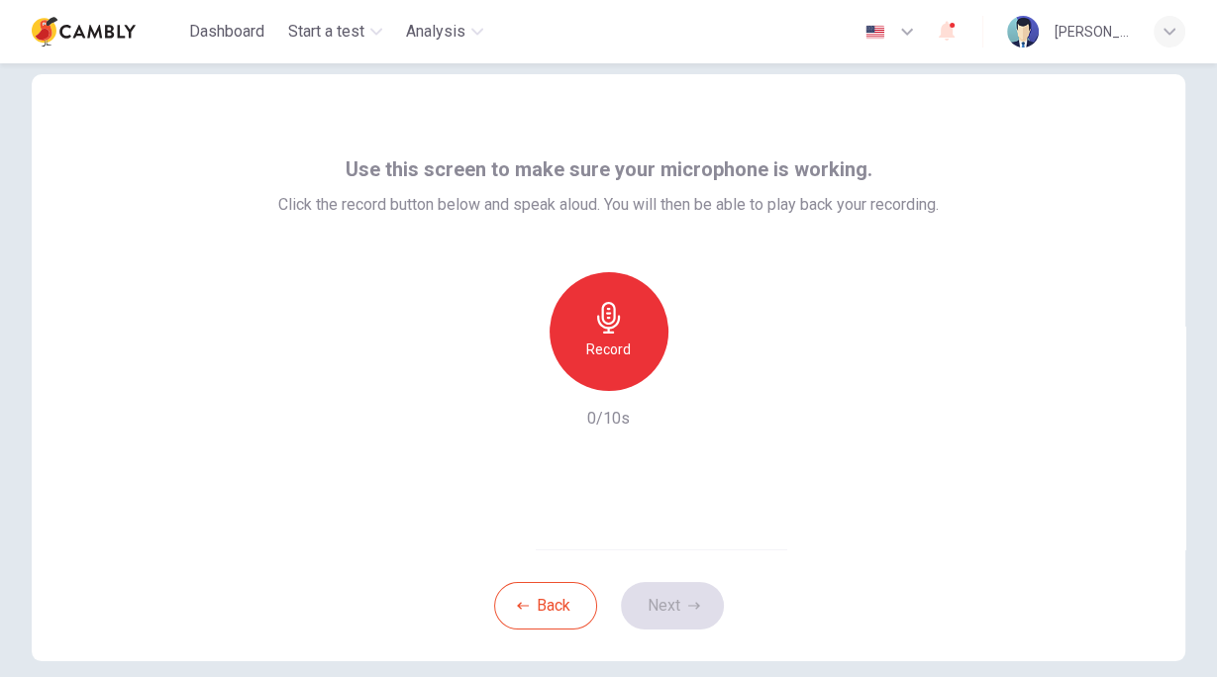
click at [606, 322] on icon "button" at bounding box center [608, 318] width 23 height 32
click at [696, 374] on icon "button" at bounding box center [700, 375] width 9 height 12
click at [671, 595] on button "Next" at bounding box center [672, 606] width 103 height 48
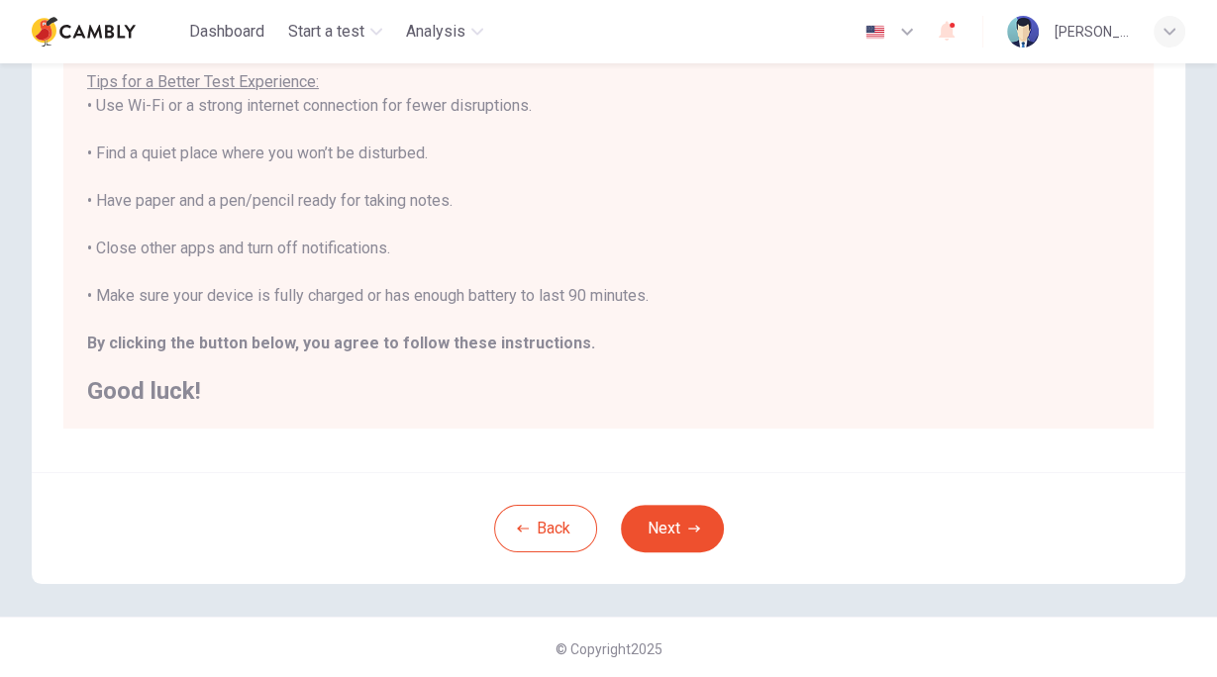
scroll to position [360, 0]
click at [674, 520] on button "Next" at bounding box center [672, 527] width 103 height 48
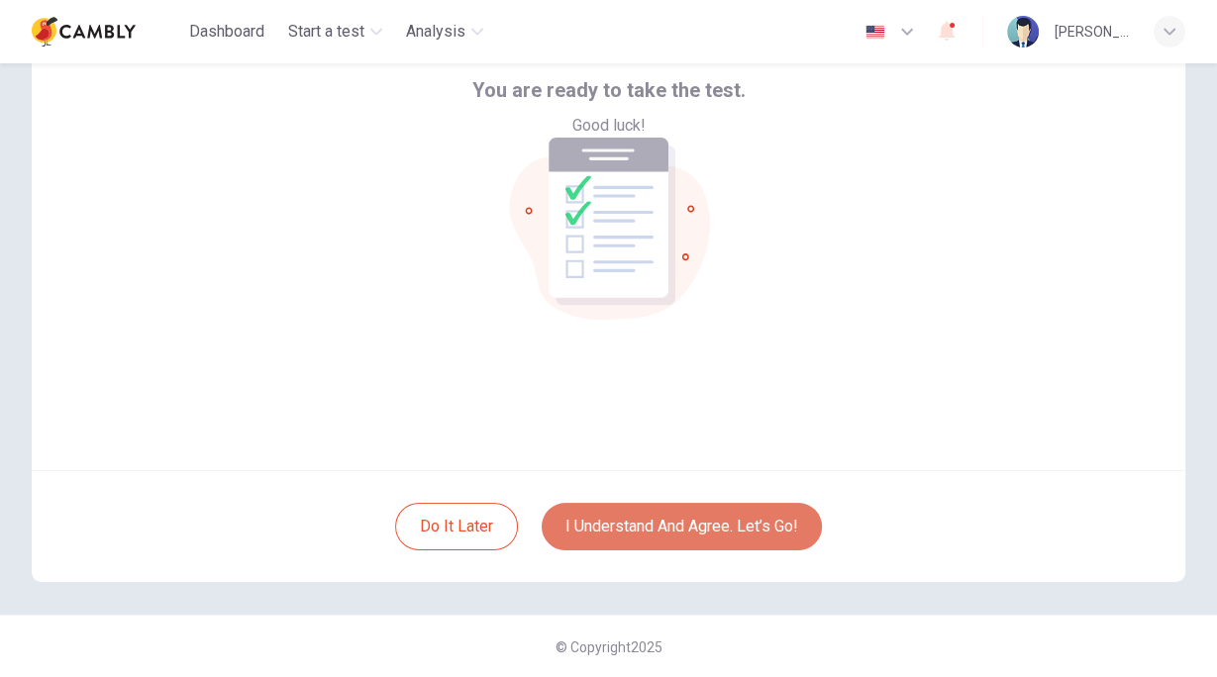
click at [657, 524] on button "I understand and agree. Let’s go!" at bounding box center [682, 527] width 280 height 48
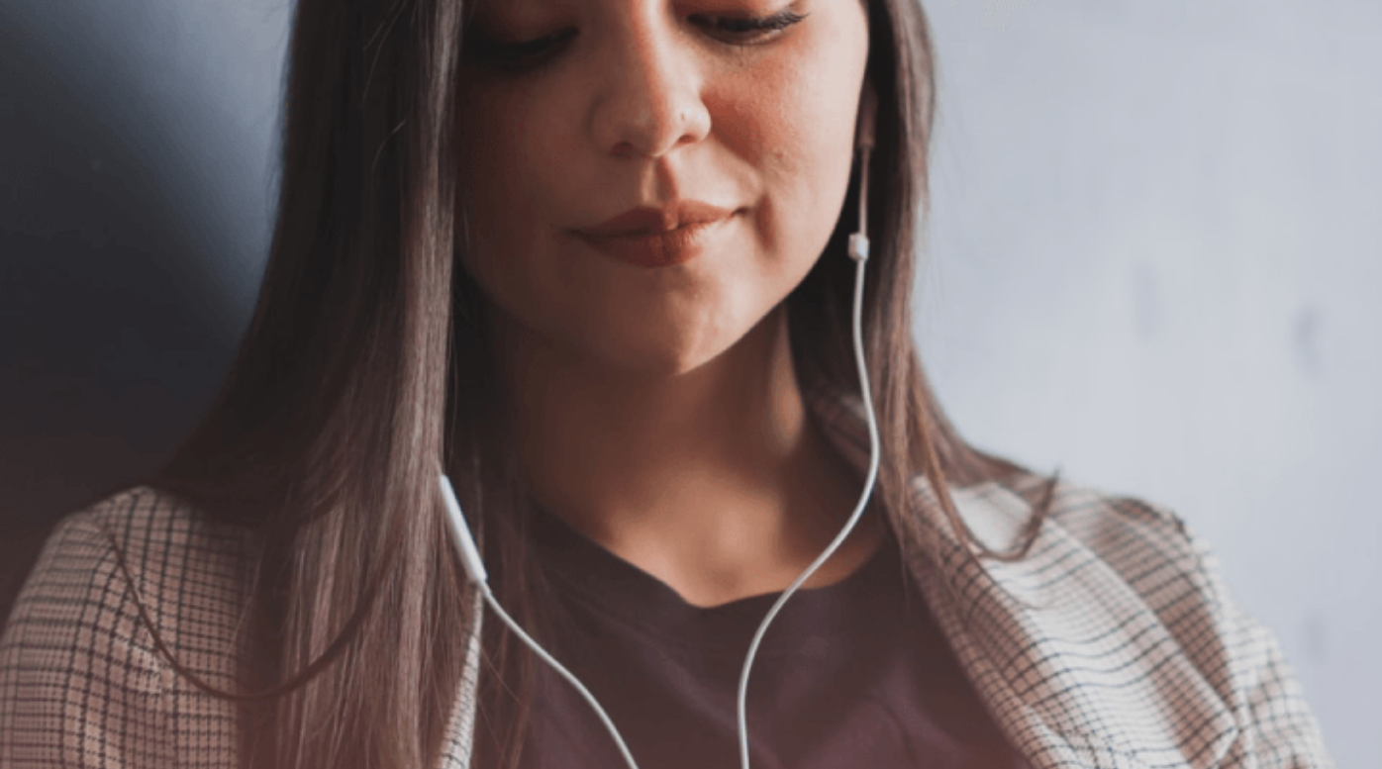
scroll to position [114, 0]
drag, startPoint x: 1202, startPoint y: 3, endPoint x: 372, endPoint y: 67, distance: 832.2
click at [372, 111] on div "The Speaking Test will begin soon. Use a headset if available (recommended for …" at bounding box center [691, 218] width 1382 height 214
click at [1216, 36] on icon "button" at bounding box center [1243, 29] width 24 height 18
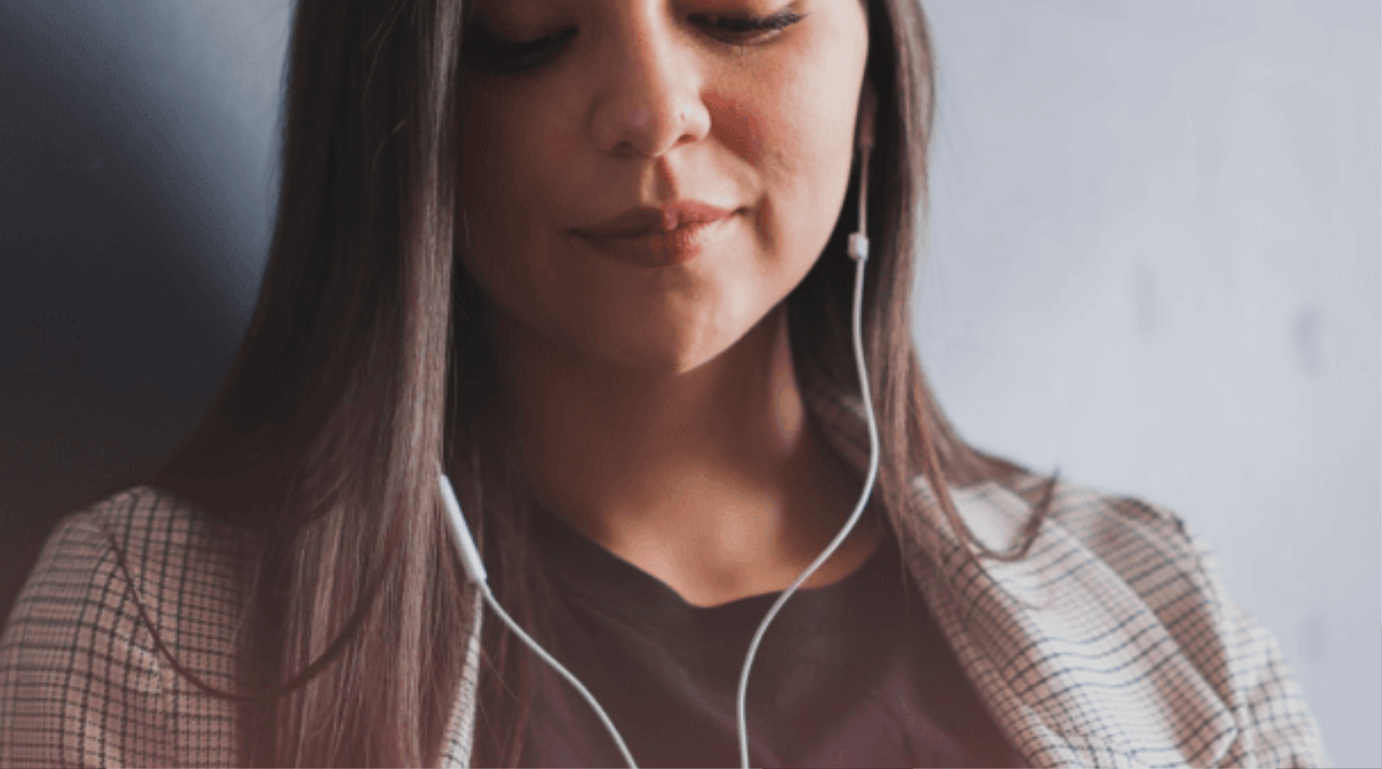
click at [1216, 17] on icon "button" at bounding box center [1231, 17] width 0 height 0
click at [1216, 41] on button "Continue" at bounding box center [1257, 61] width 56 height 74
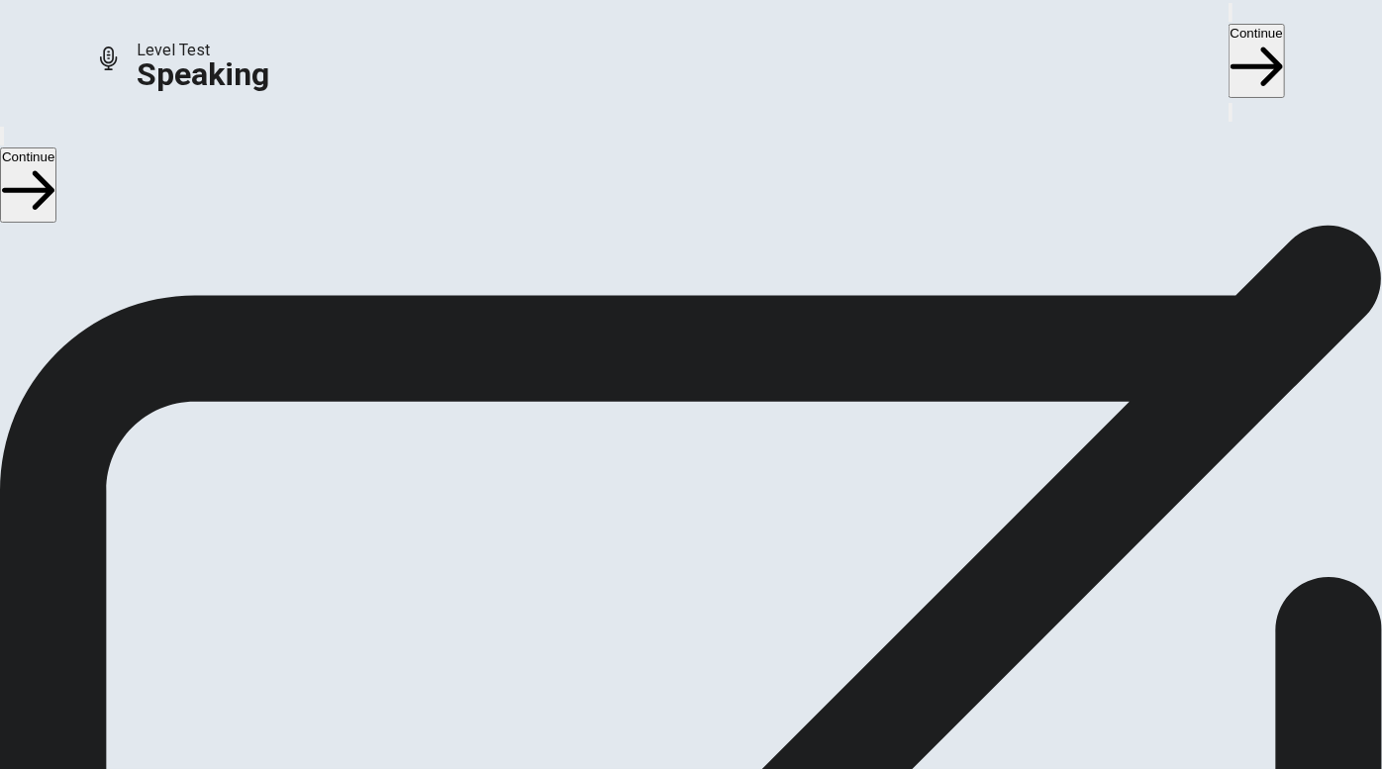
scroll to position [89, 0]
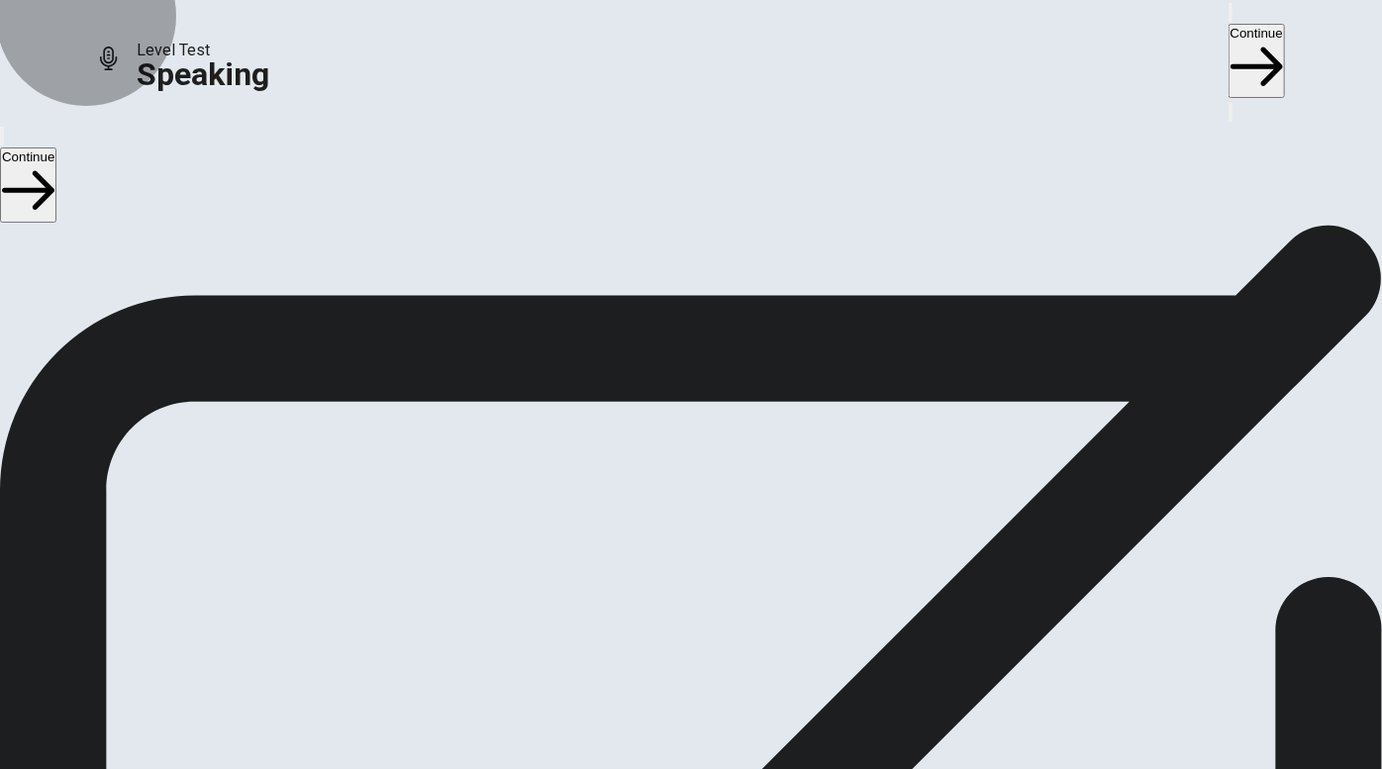
click at [733, 537] on button "Record Again" at bounding box center [690, 578] width 83 height 97
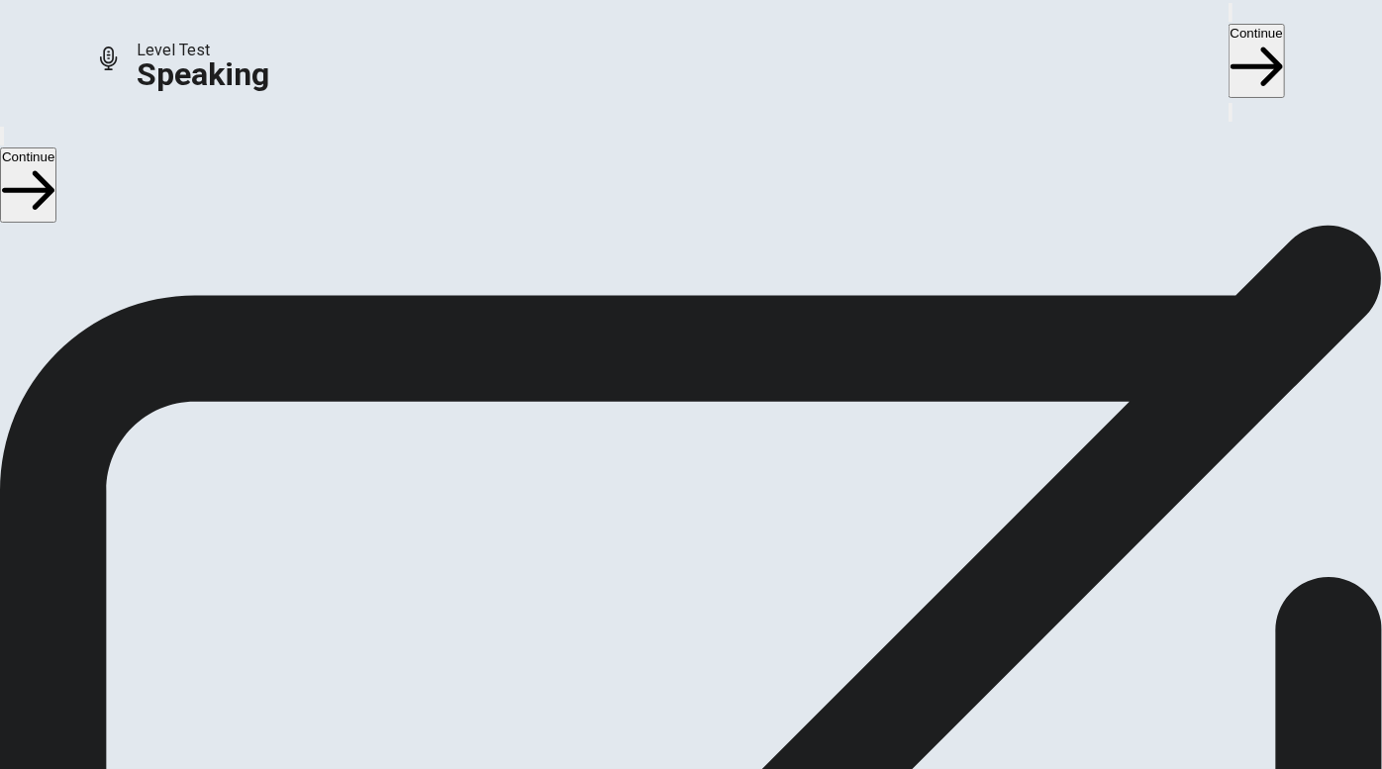
click at [669, 534] on button "Play Audio" at bounding box center [667, 542] width 4 height 19
click at [1216, 28] on button "Continue" at bounding box center [1257, 61] width 56 height 74
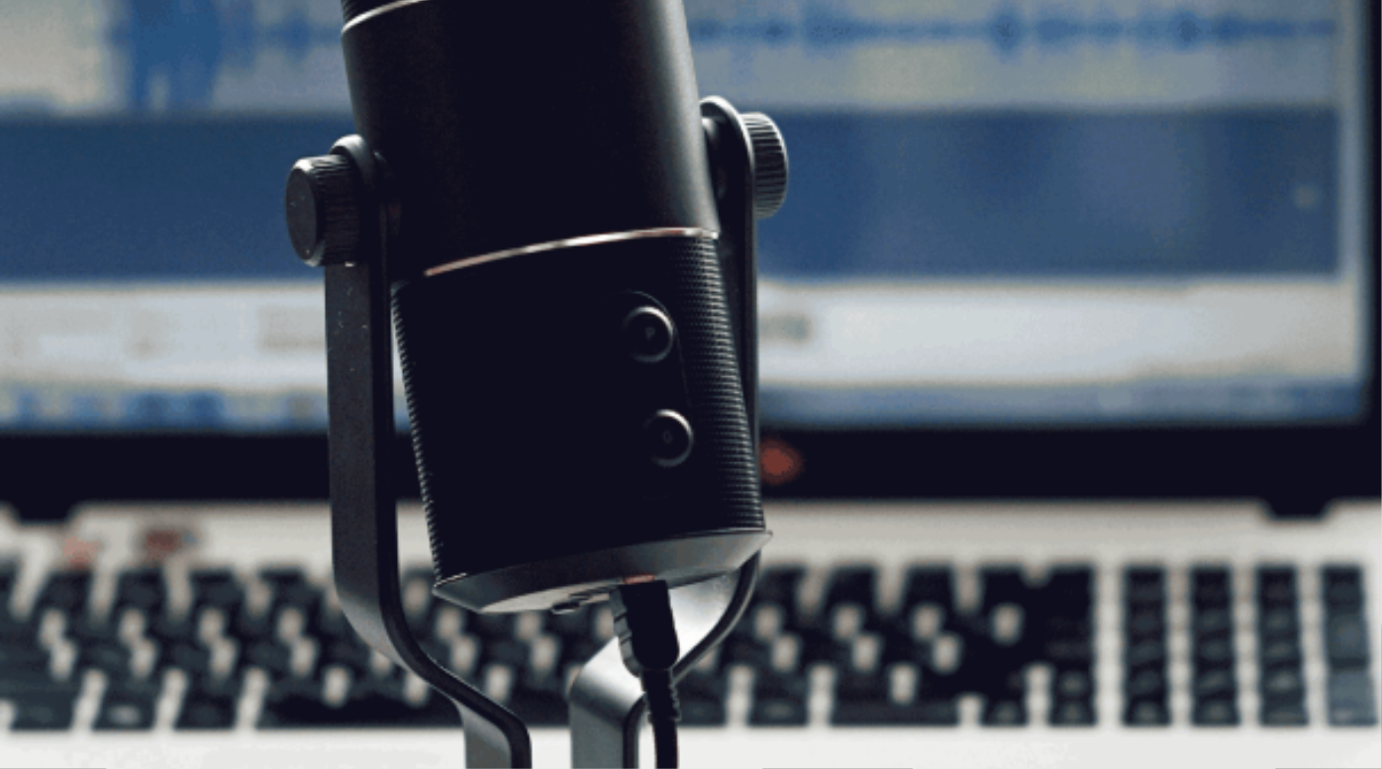
scroll to position [0, 0]
click at [1216, 36] on button "Continue" at bounding box center [1257, 61] width 56 height 74
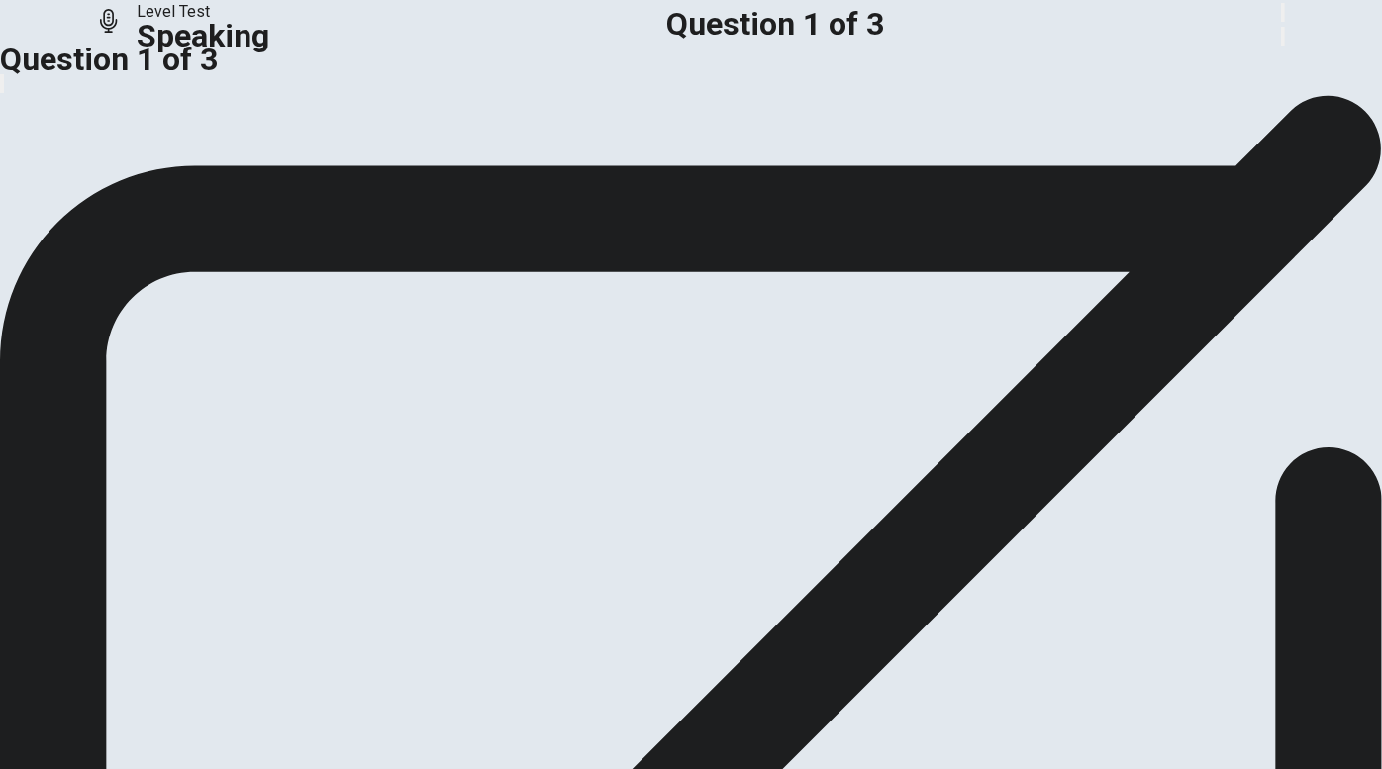
scroll to position [89, 0]
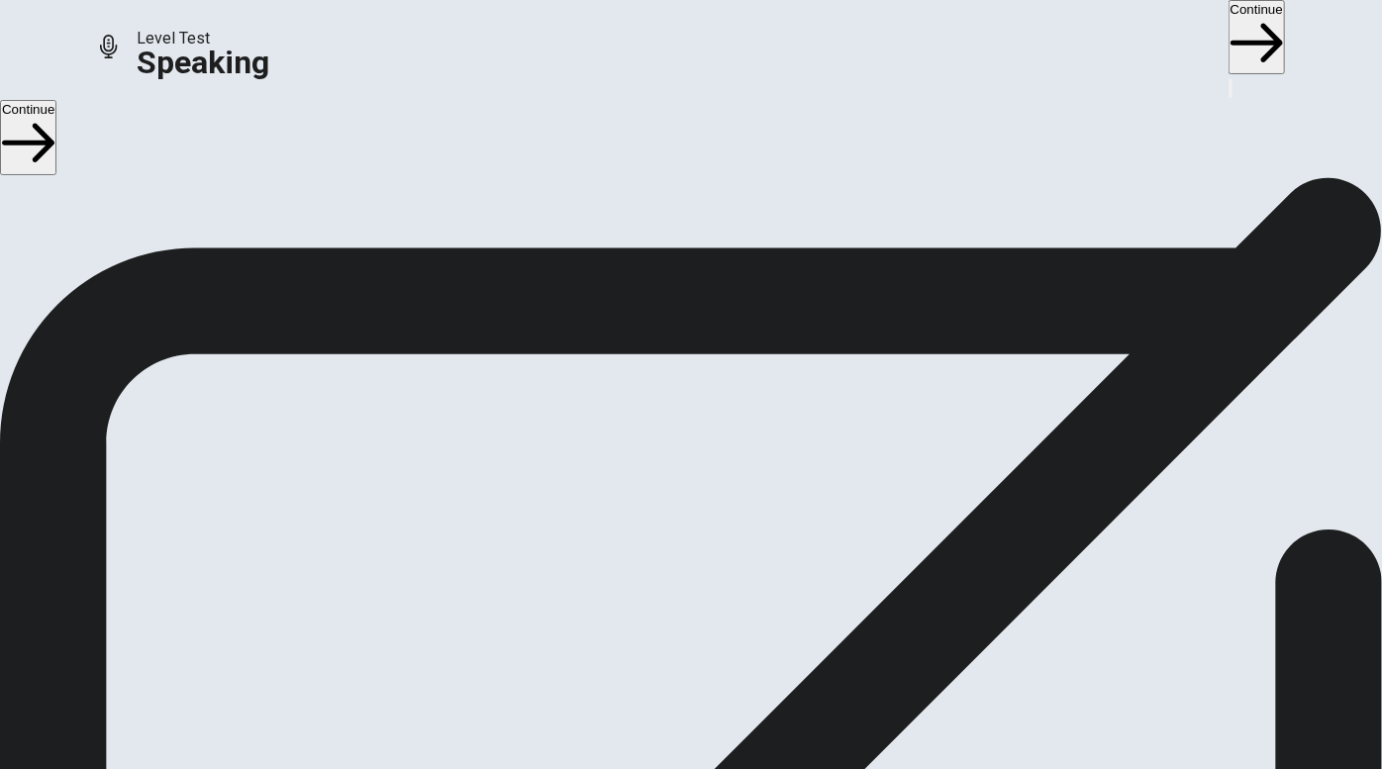
scroll to position [0, 0]
click at [1216, 28] on button "Continue" at bounding box center [1257, 37] width 56 height 74
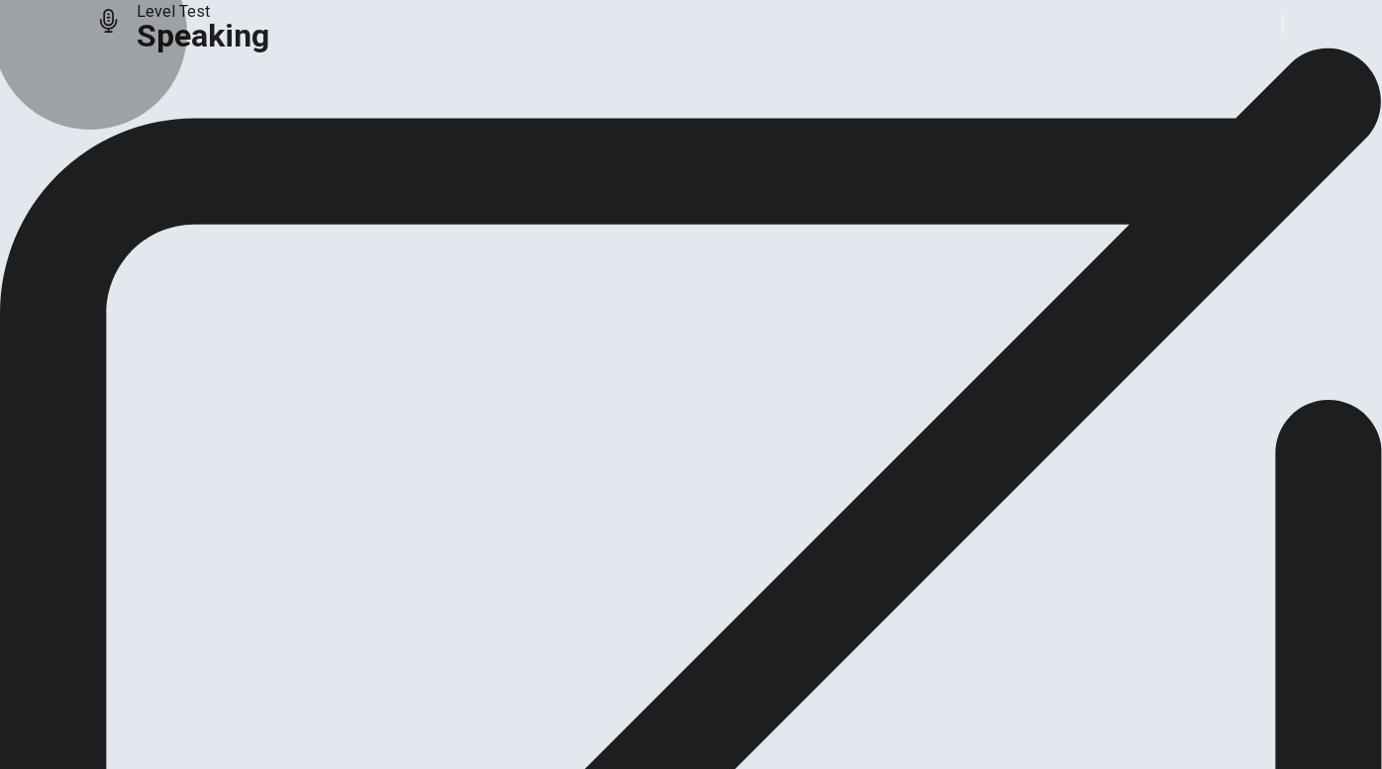
click at [77, 193] on button "Analysis" at bounding box center [38, 179] width 77 height 27
